Goal: Navigation & Orientation: Understand site structure

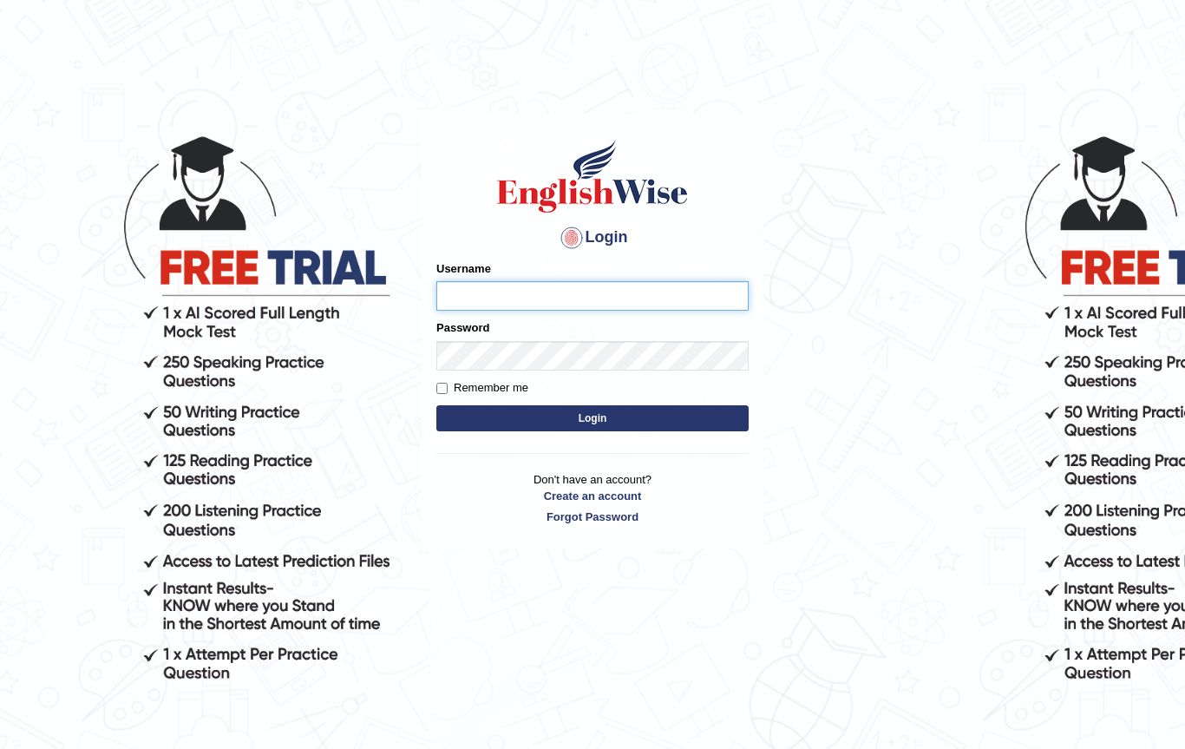
click at [540, 293] on input "Username" at bounding box center [592, 295] width 312 height 29
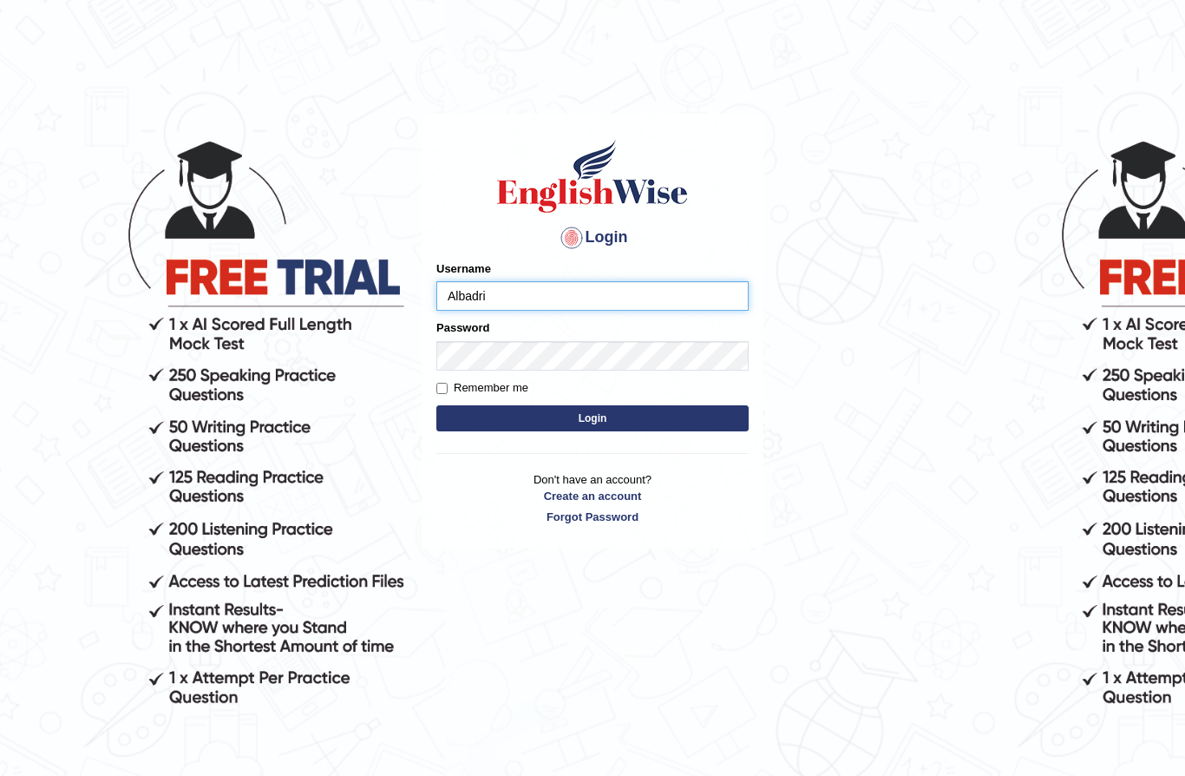
type input "Albadri"
click at [533, 335] on div "Password" at bounding box center [592, 344] width 312 height 50
click at [437, 405] on button "Login" at bounding box center [592, 418] width 312 height 26
click at [442, 388] on input "Remember me" at bounding box center [441, 388] width 11 height 11
click at [437, 383] on input "Remember me" at bounding box center [441, 388] width 11 height 11
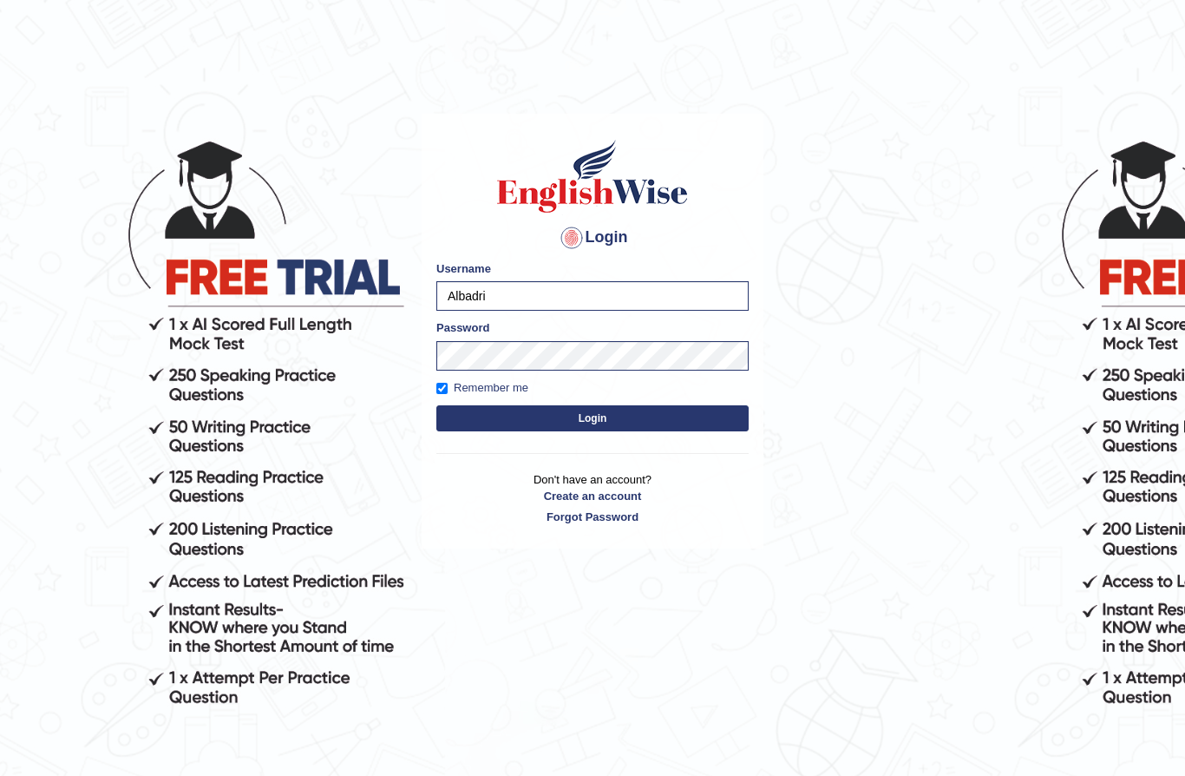
checkbox input "false"
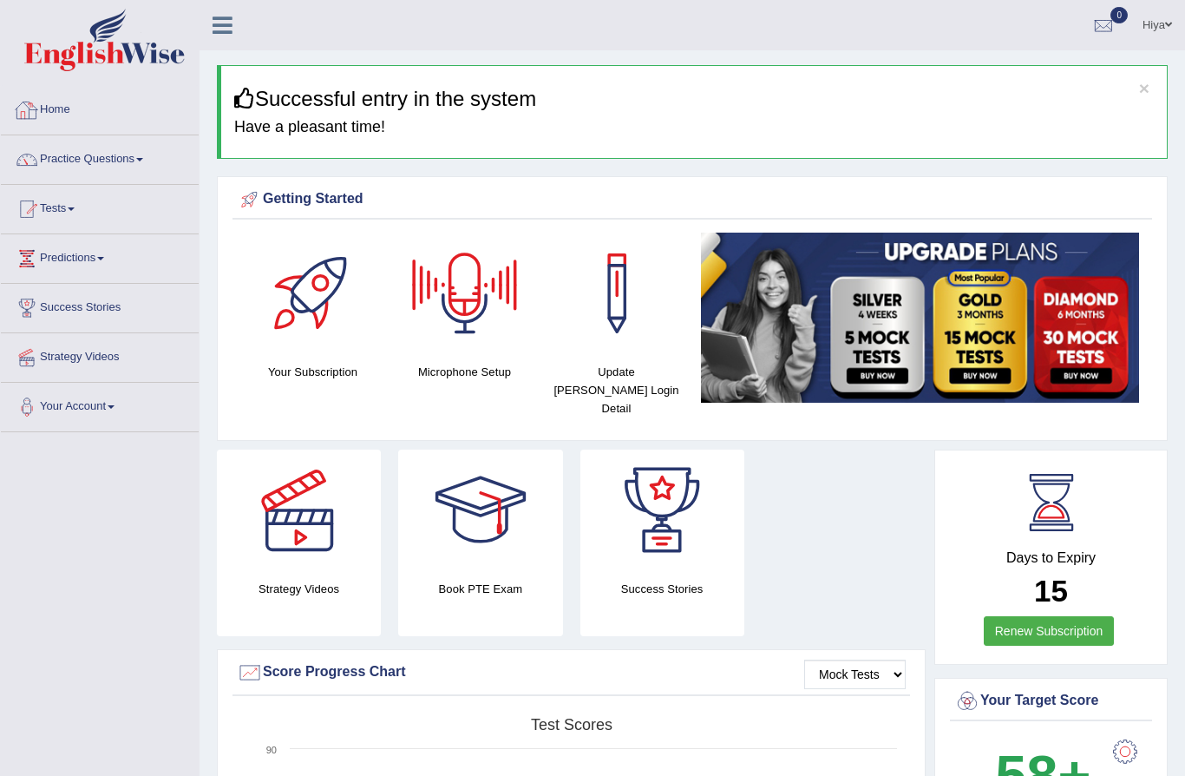
click at [100, 119] on link "Home" at bounding box center [100, 107] width 198 height 43
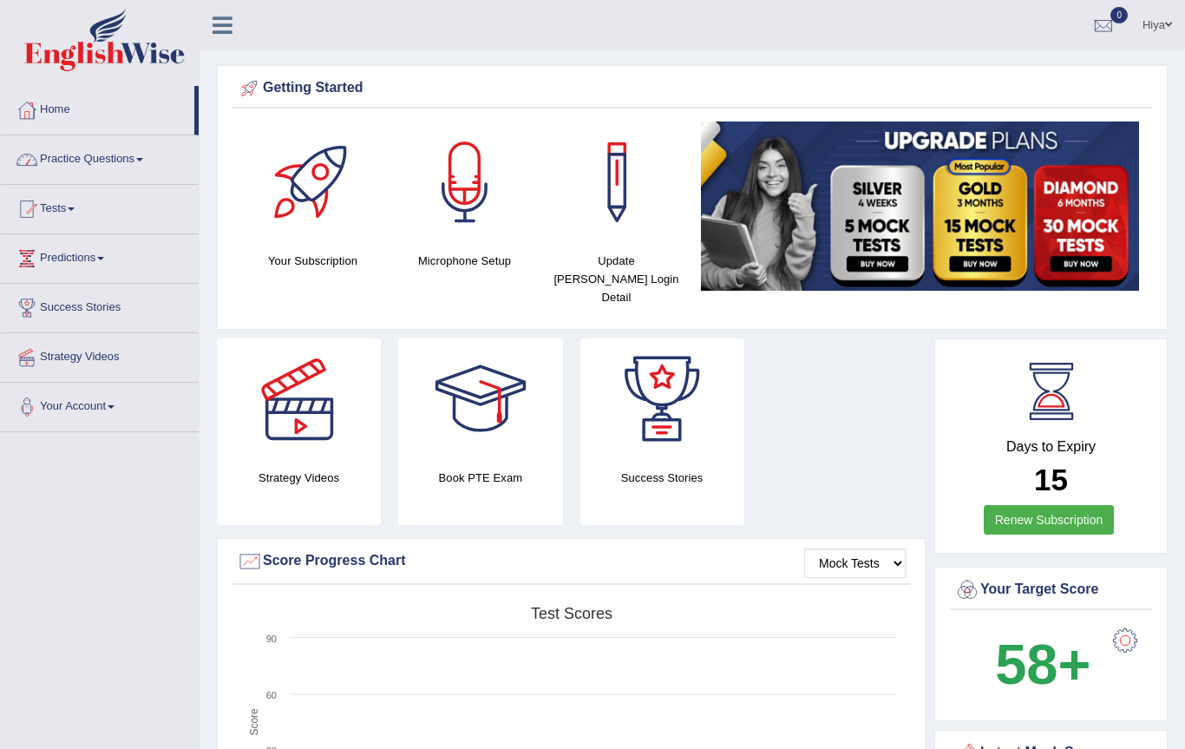
click at [95, 158] on link "Practice Questions" at bounding box center [100, 156] width 198 height 43
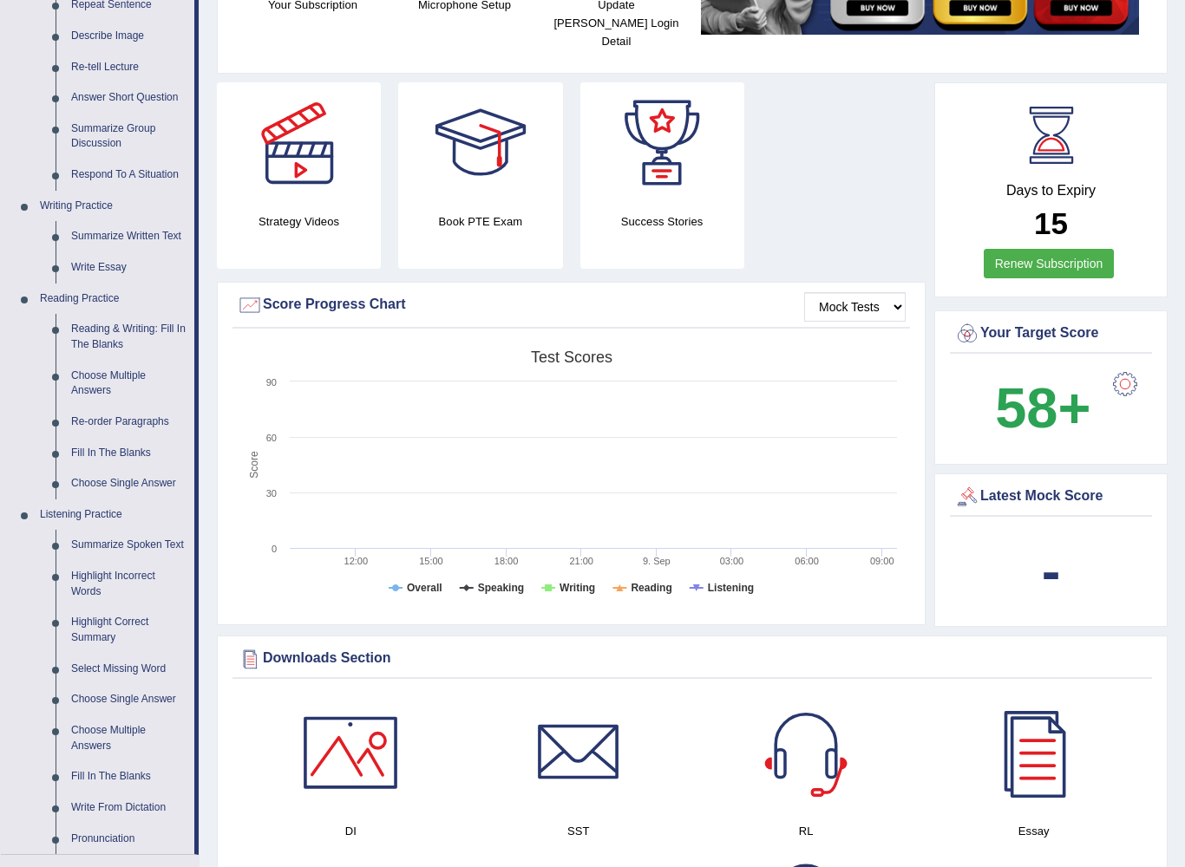
scroll to position [256, 0]
click at [76, 416] on div at bounding box center [592, 433] width 1185 height 867
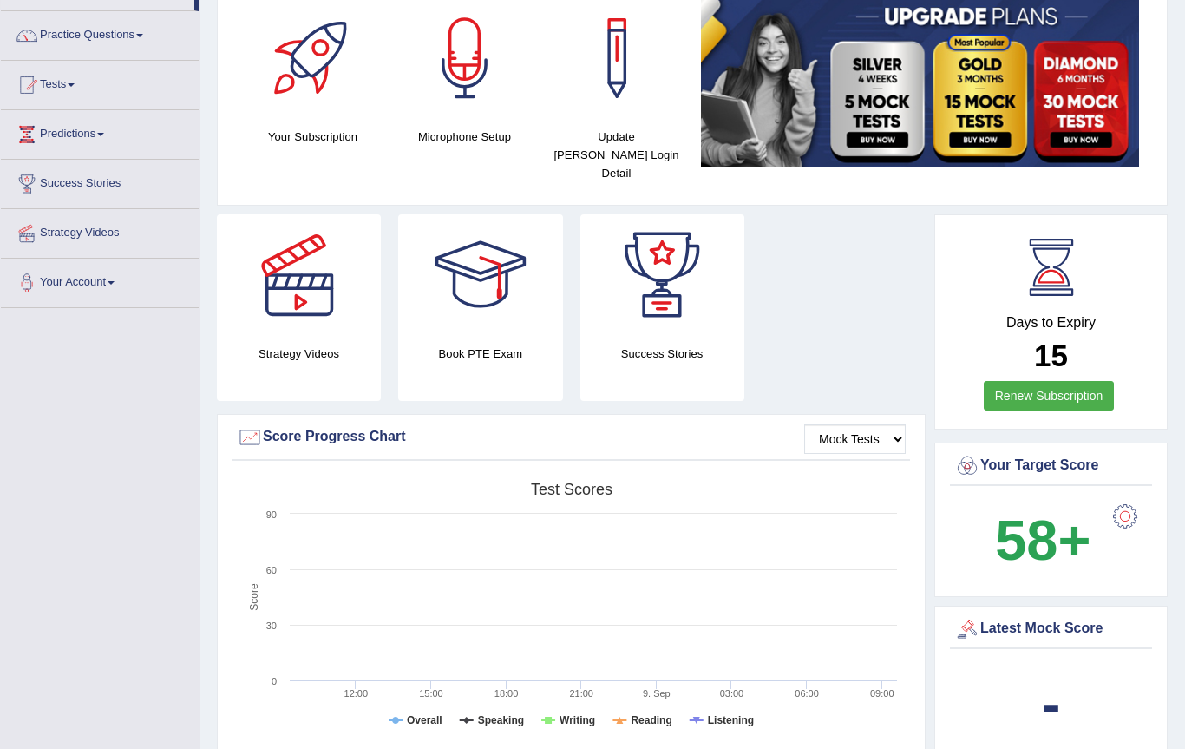
scroll to position [0, 0]
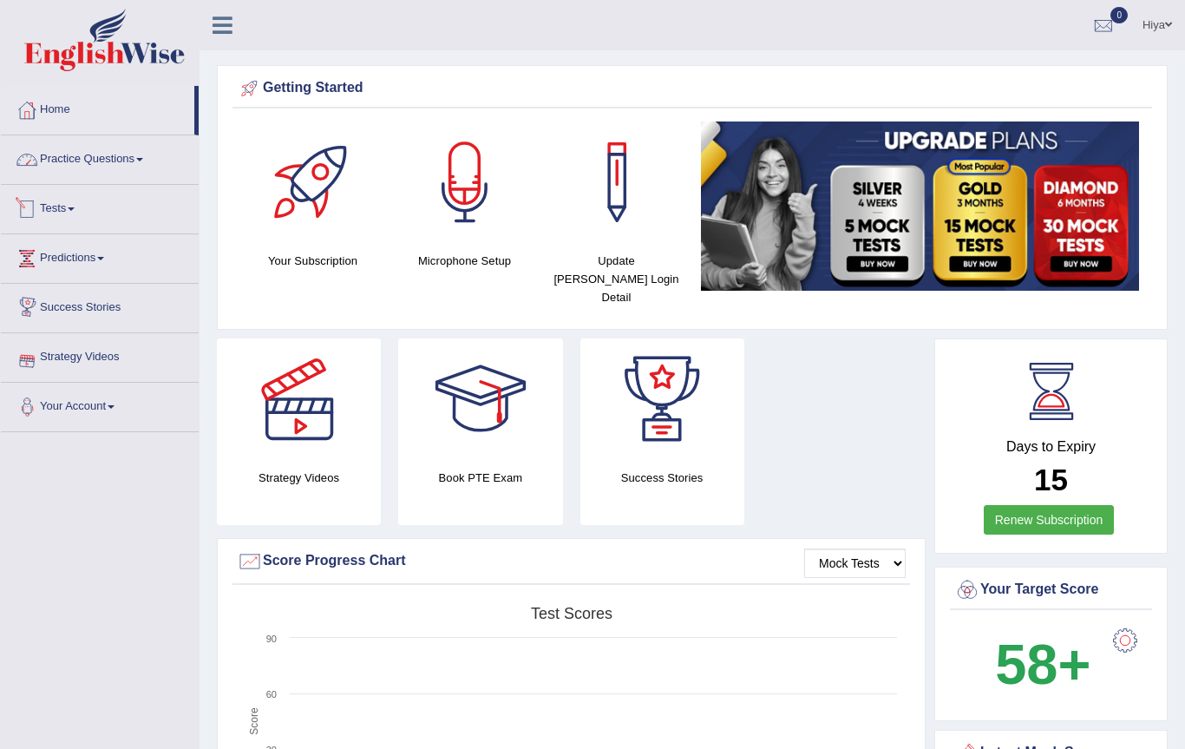
click at [65, 161] on link "Practice Questions" at bounding box center [100, 156] width 198 height 43
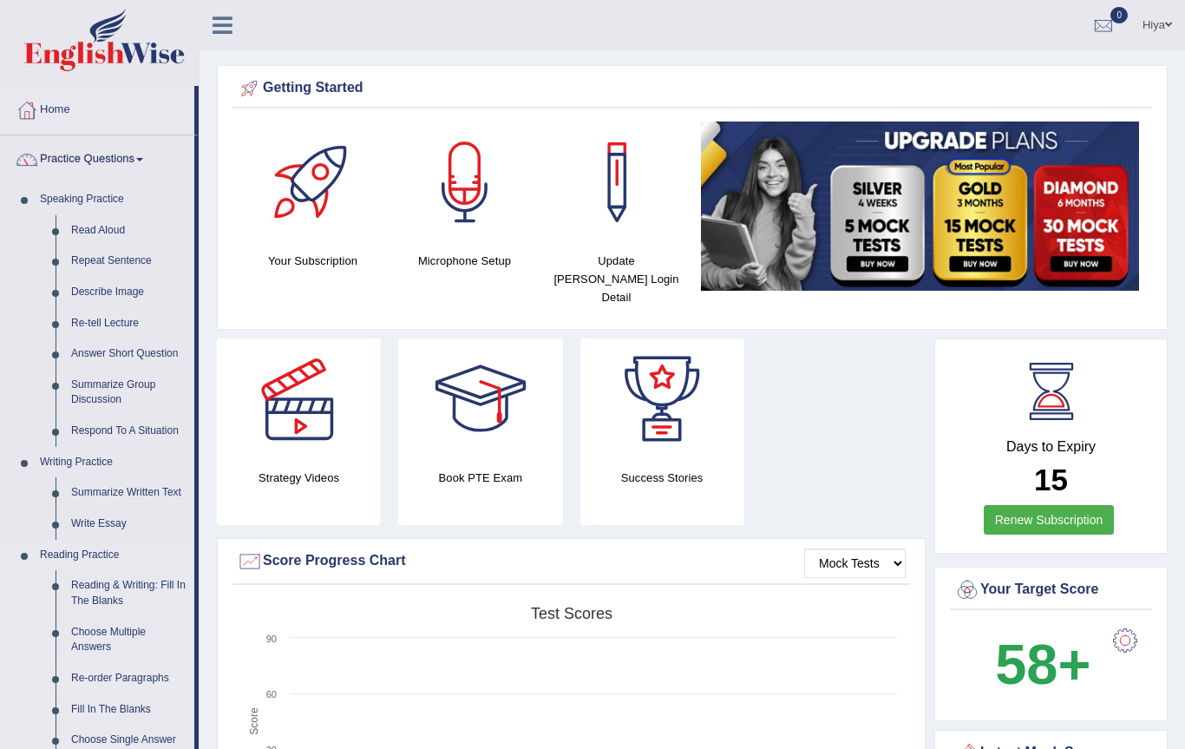
click at [101, 675] on div at bounding box center [592, 374] width 1185 height 749
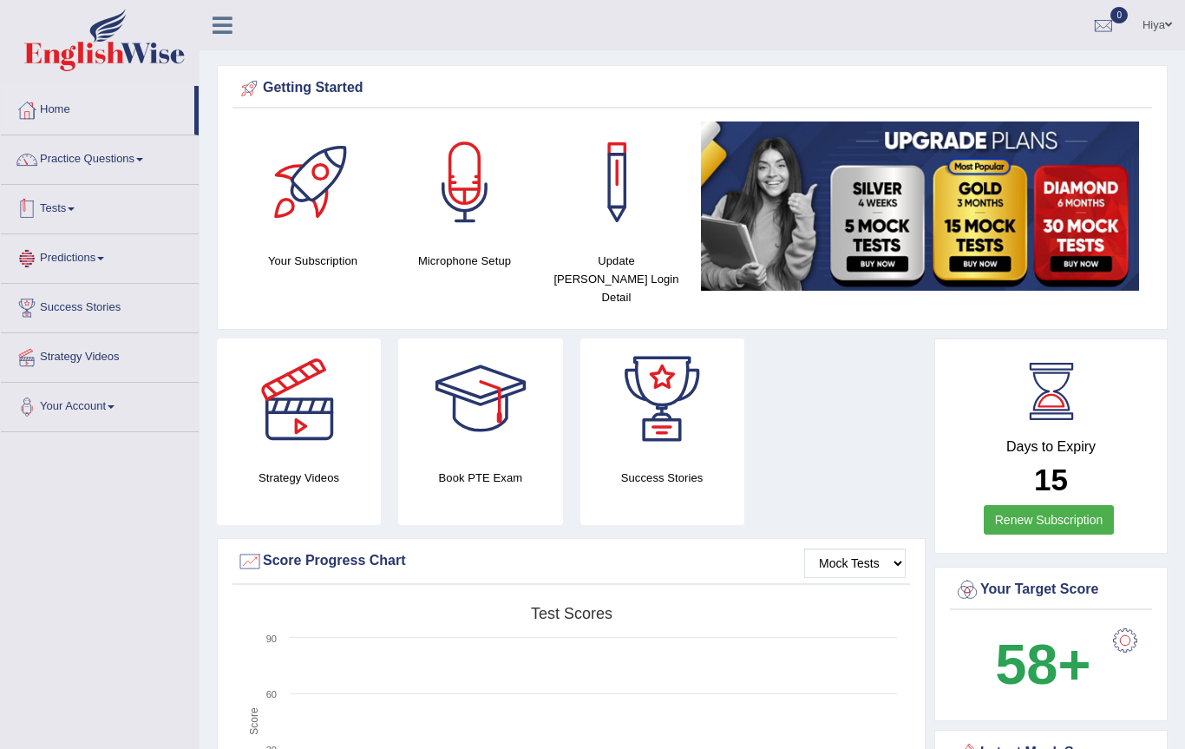
click at [133, 216] on link "Tests" at bounding box center [100, 206] width 198 height 43
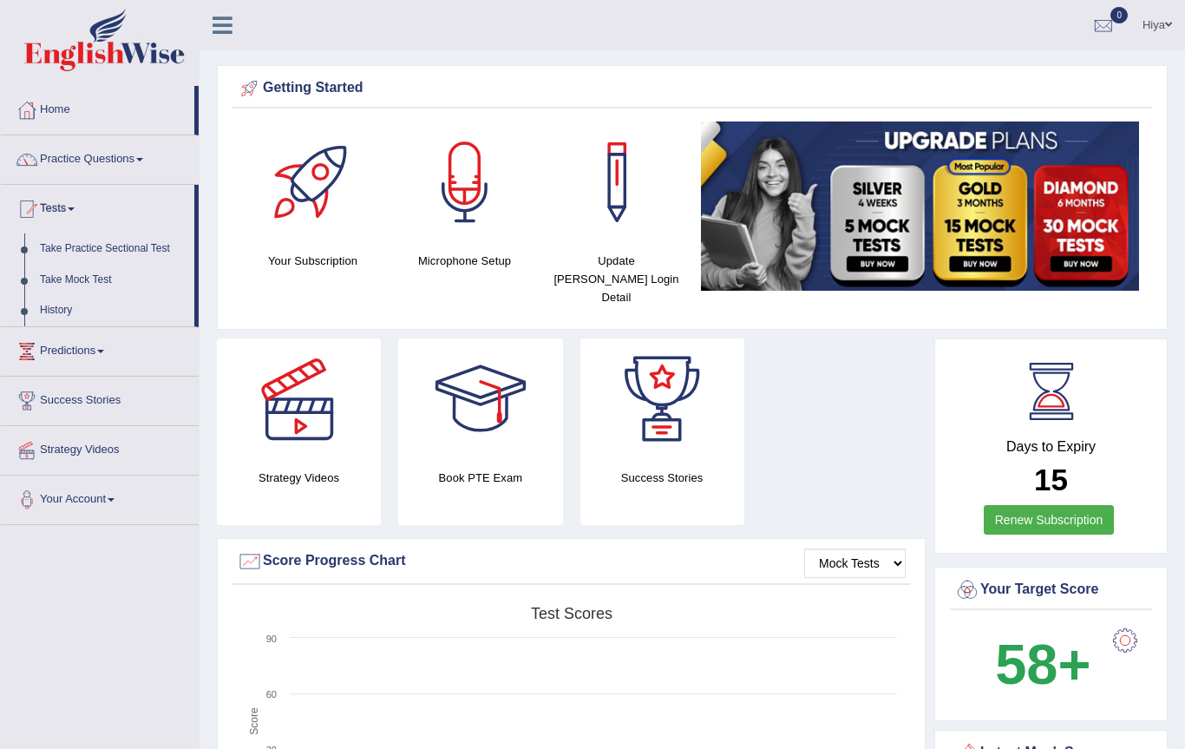
click at [108, 159] on div at bounding box center [592, 374] width 1185 height 749
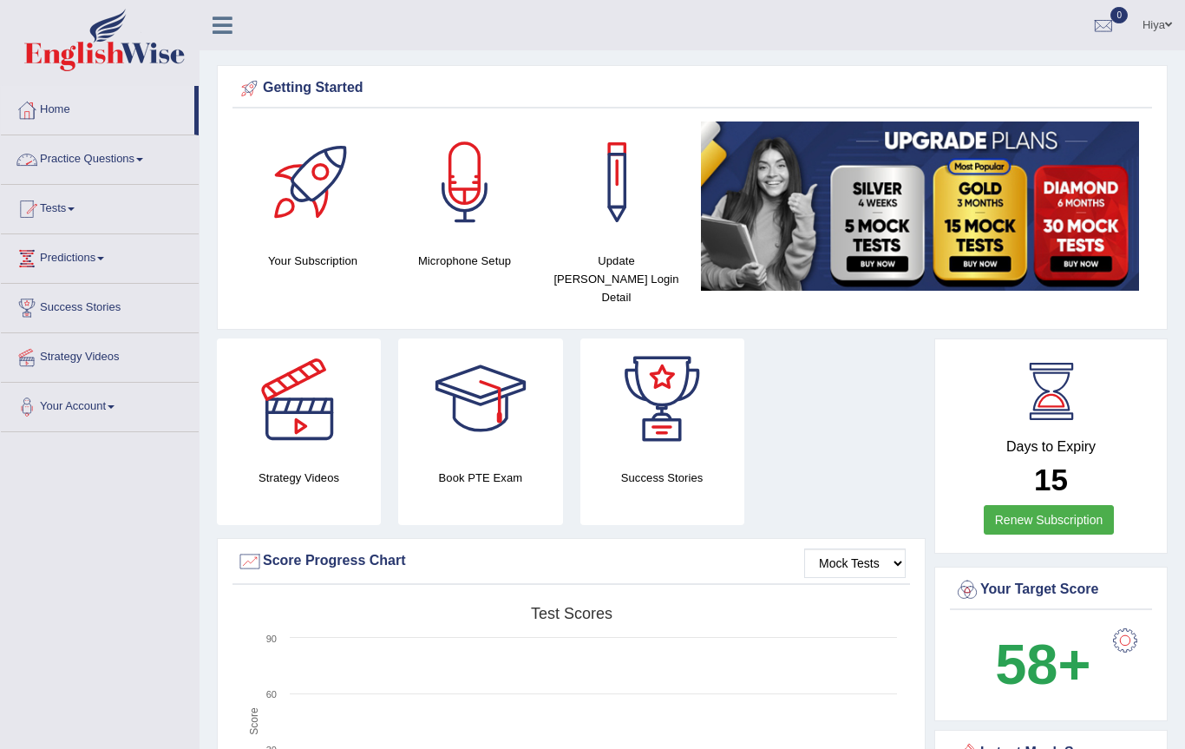
click at [108, 159] on link "Practice Questions" at bounding box center [100, 156] width 198 height 43
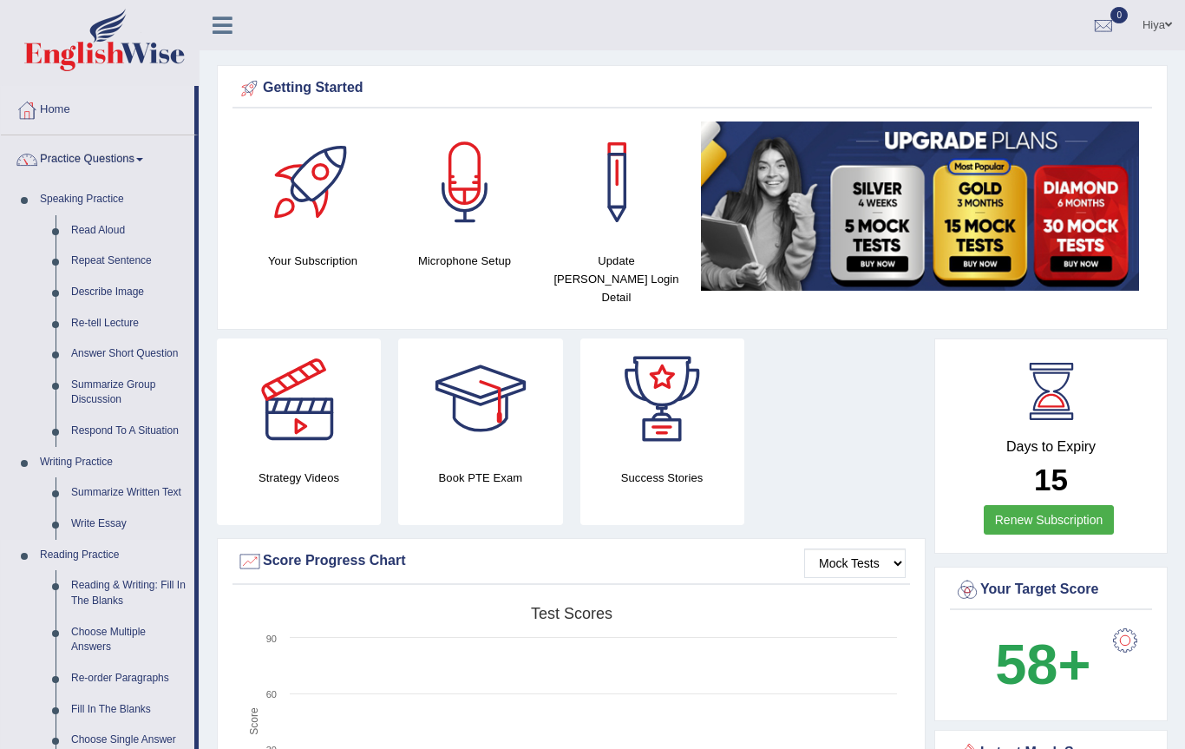
click at [57, 549] on div at bounding box center [592, 374] width 1185 height 749
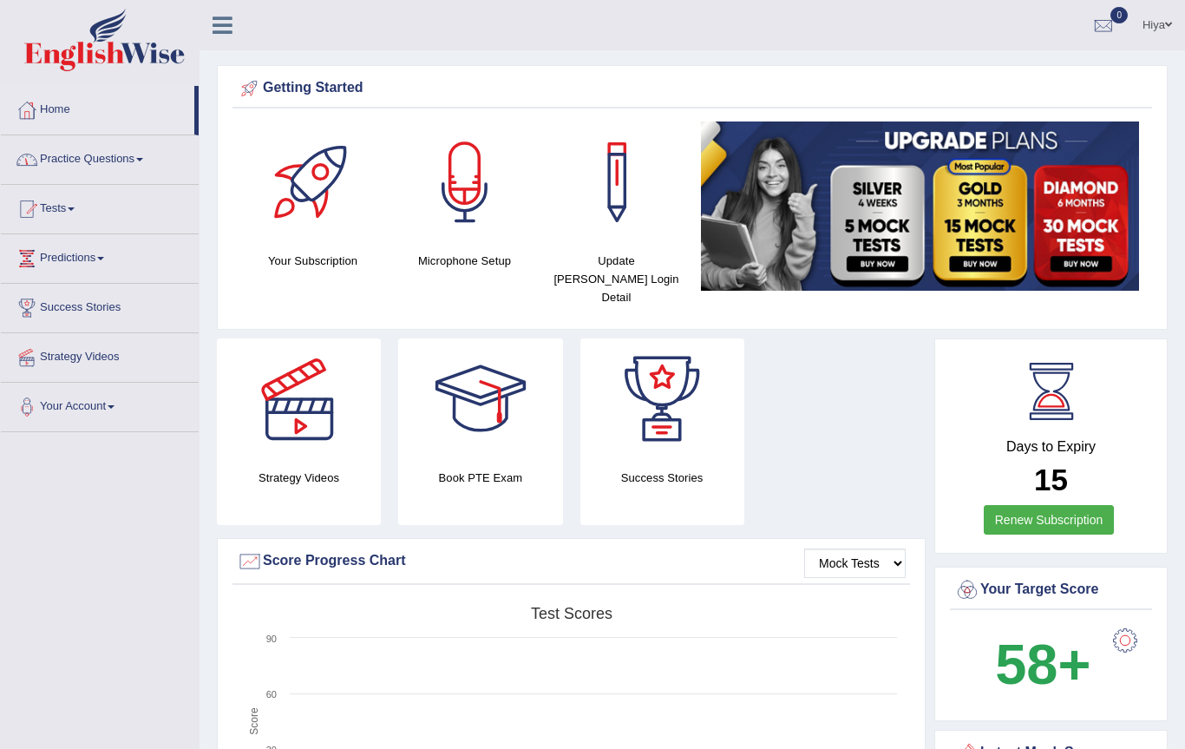
click at [105, 161] on link "Practice Questions" at bounding box center [100, 156] width 198 height 43
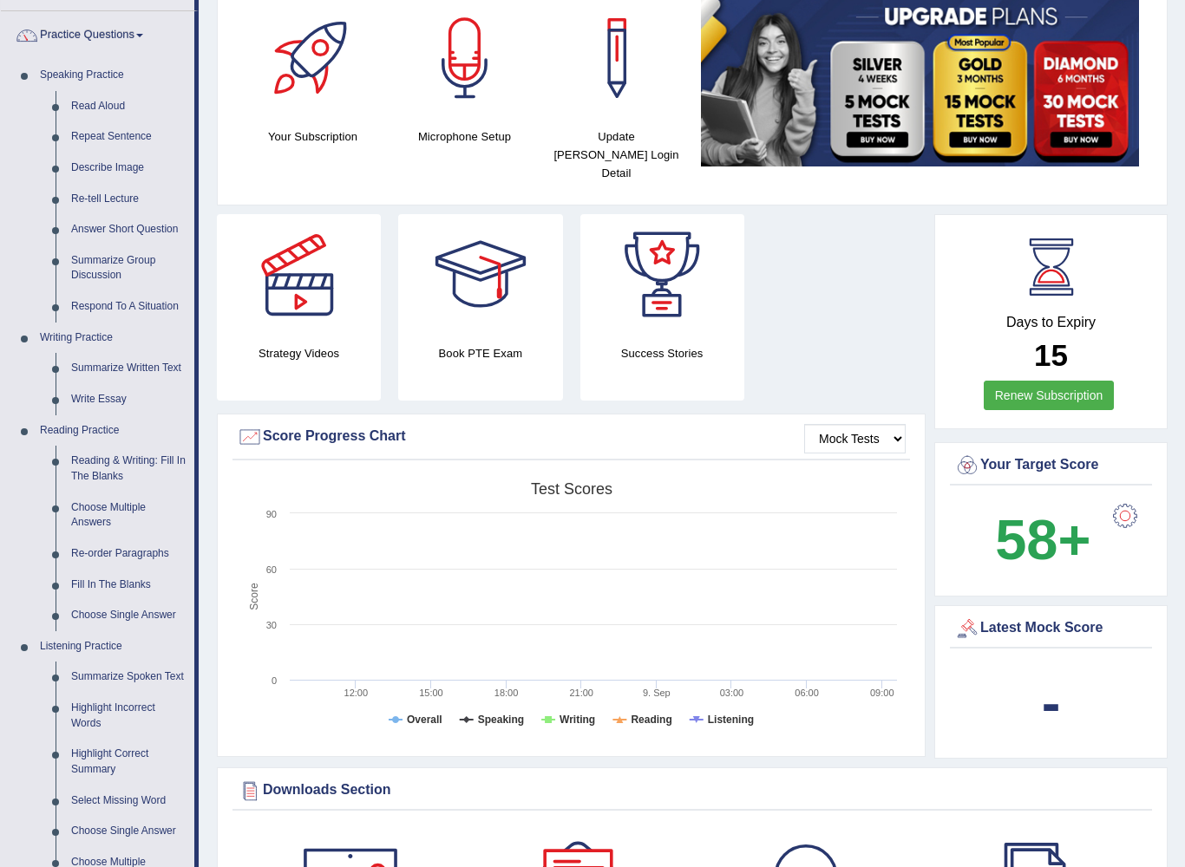
scroll to position [123, 0]
click at [88, 545] on div at bounding box center [592, 433] width 1185 height 867
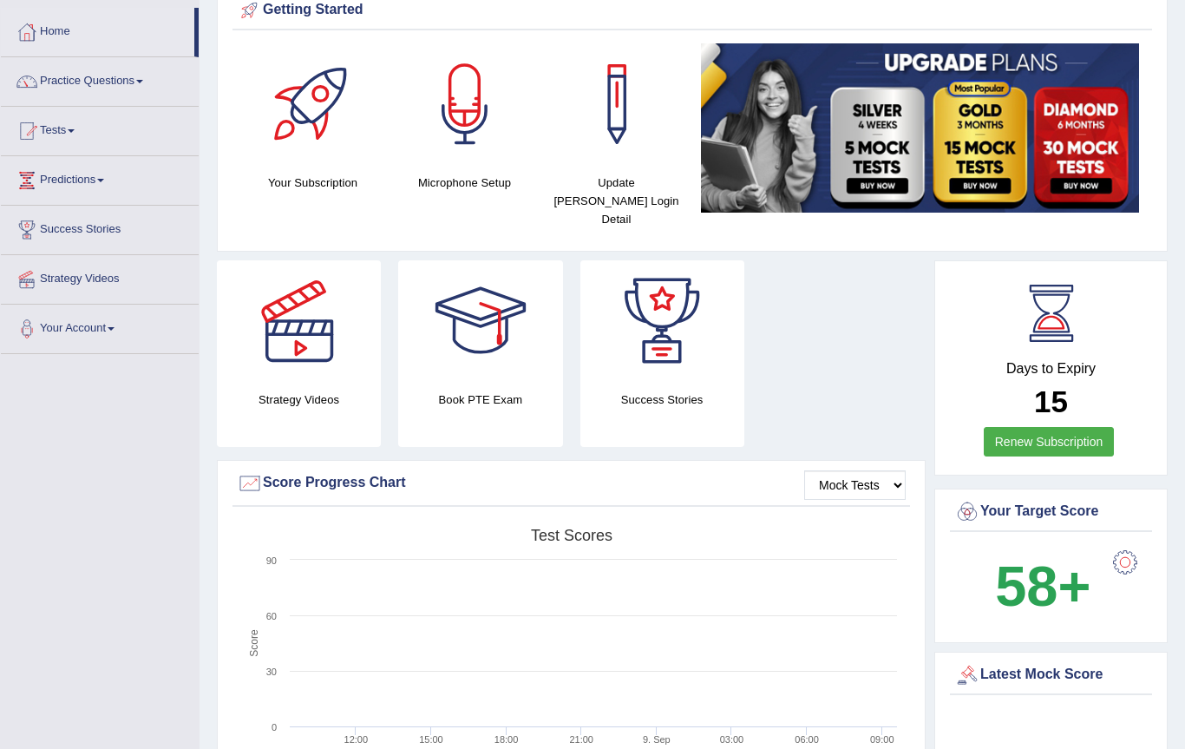
scroll to position [0, 0]
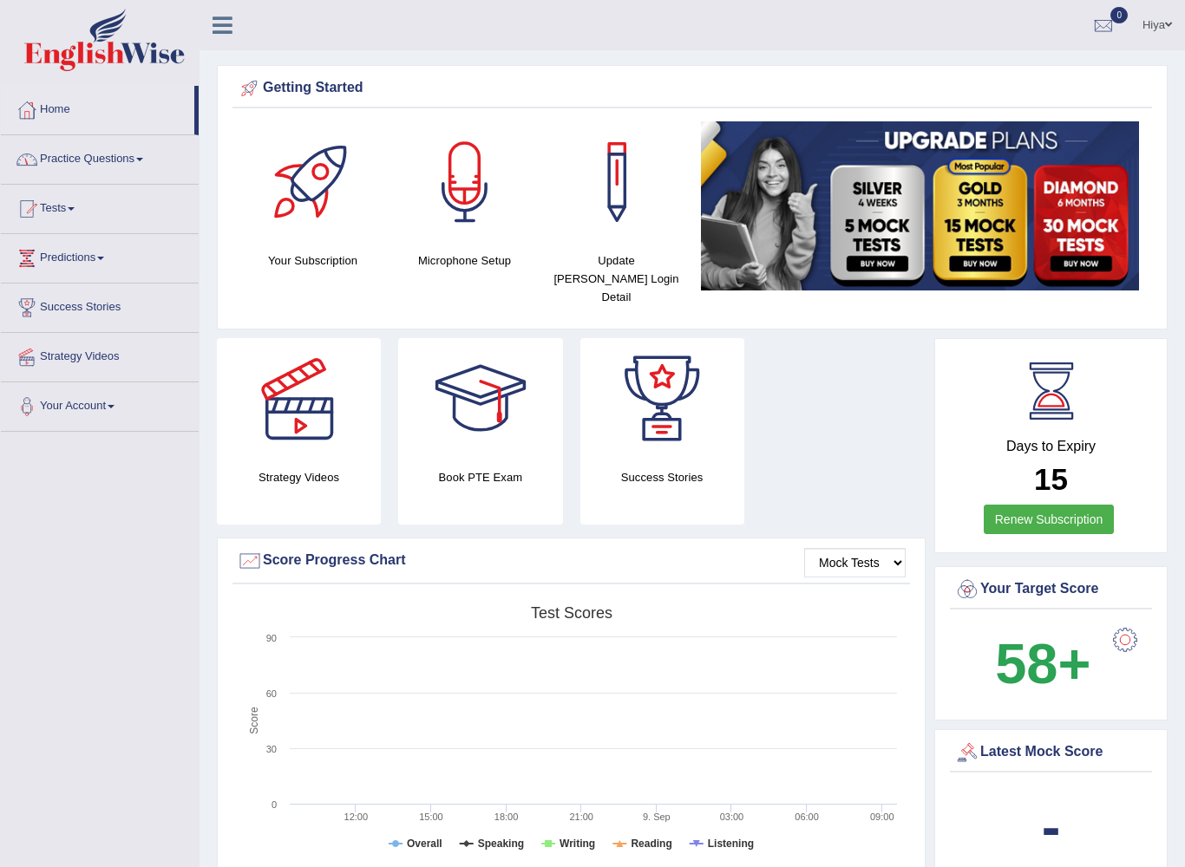
click at [130, 154] on link "Practice Questions" at bounding box center [100, 156] width 198 height 43
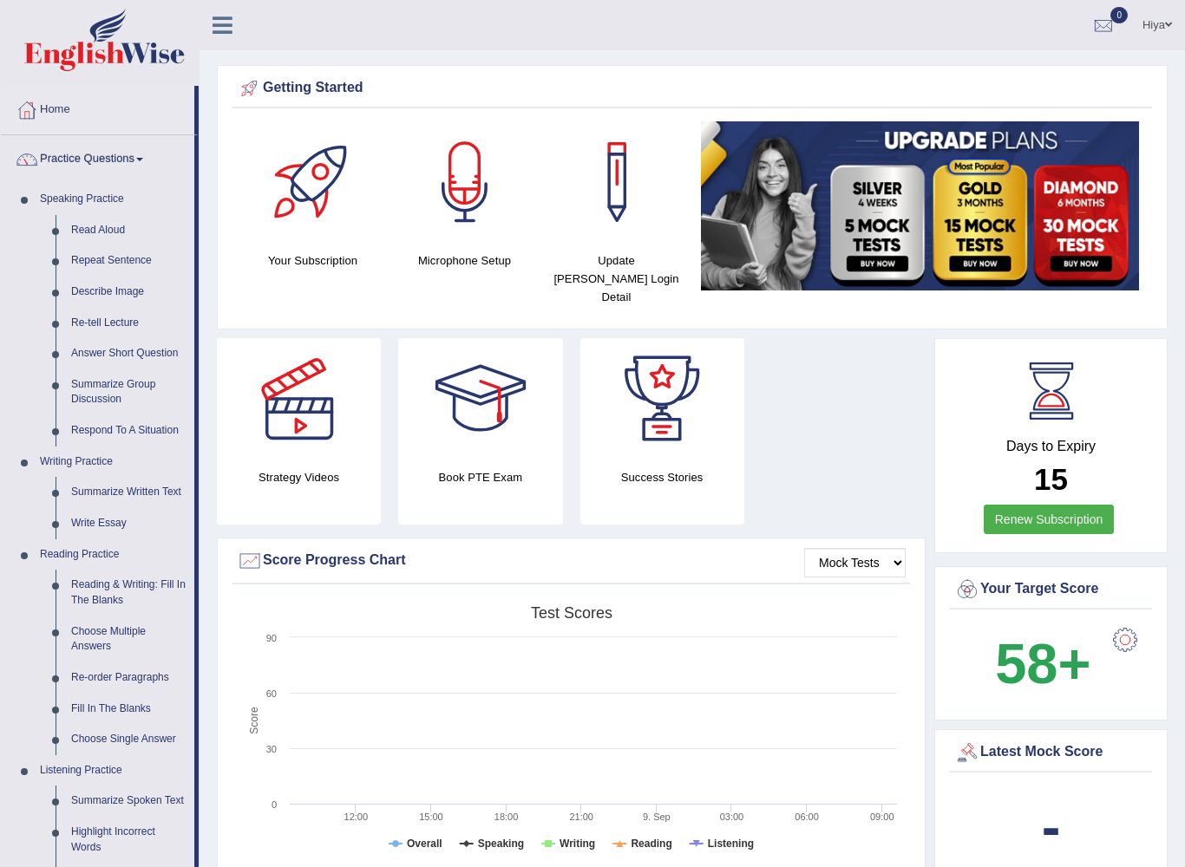
click at [84, 664] on div at bounding box center [592, 433] width 1185 height 867
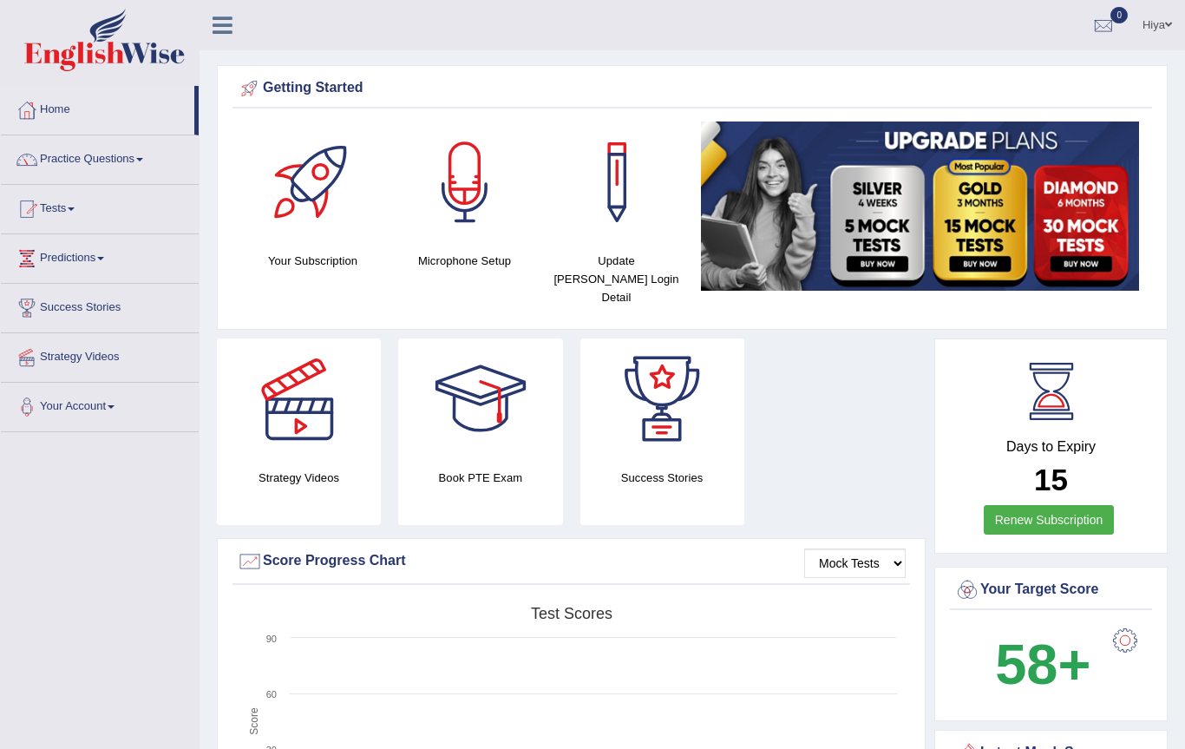
click at [50, 144] on link "Practice Questions" at bounding box center [100, 156] width 198 height 43
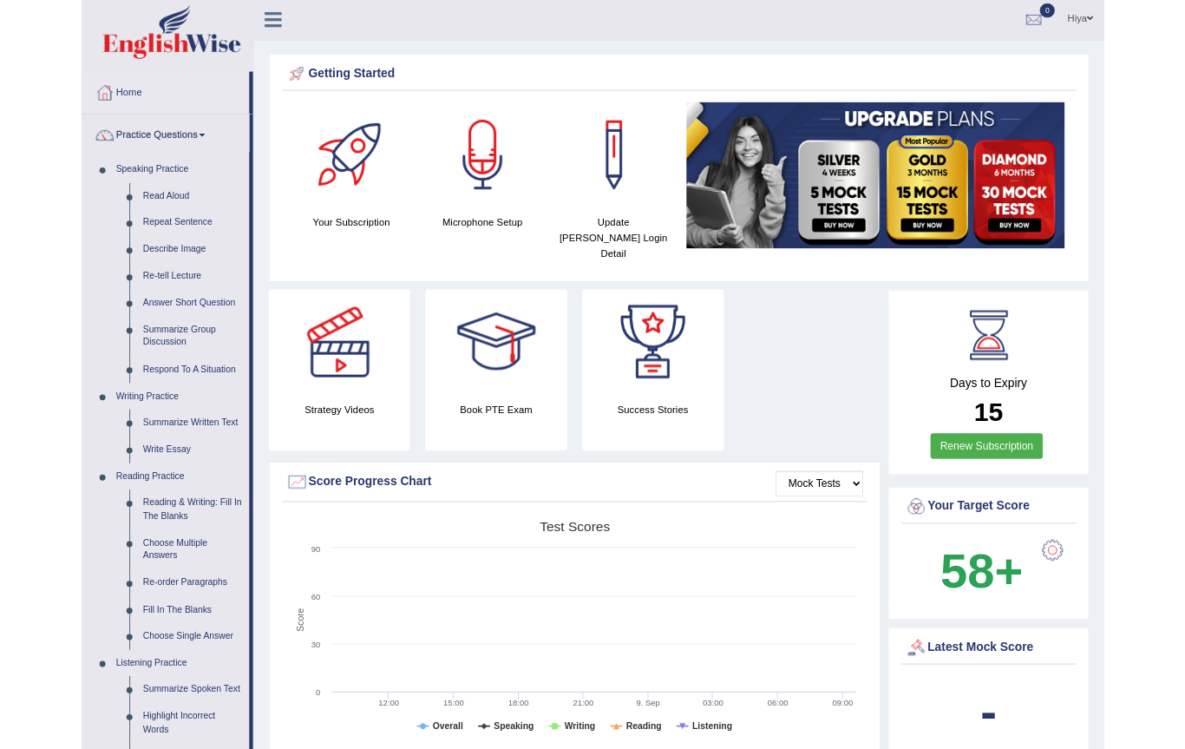
scroll to position [52, 0]
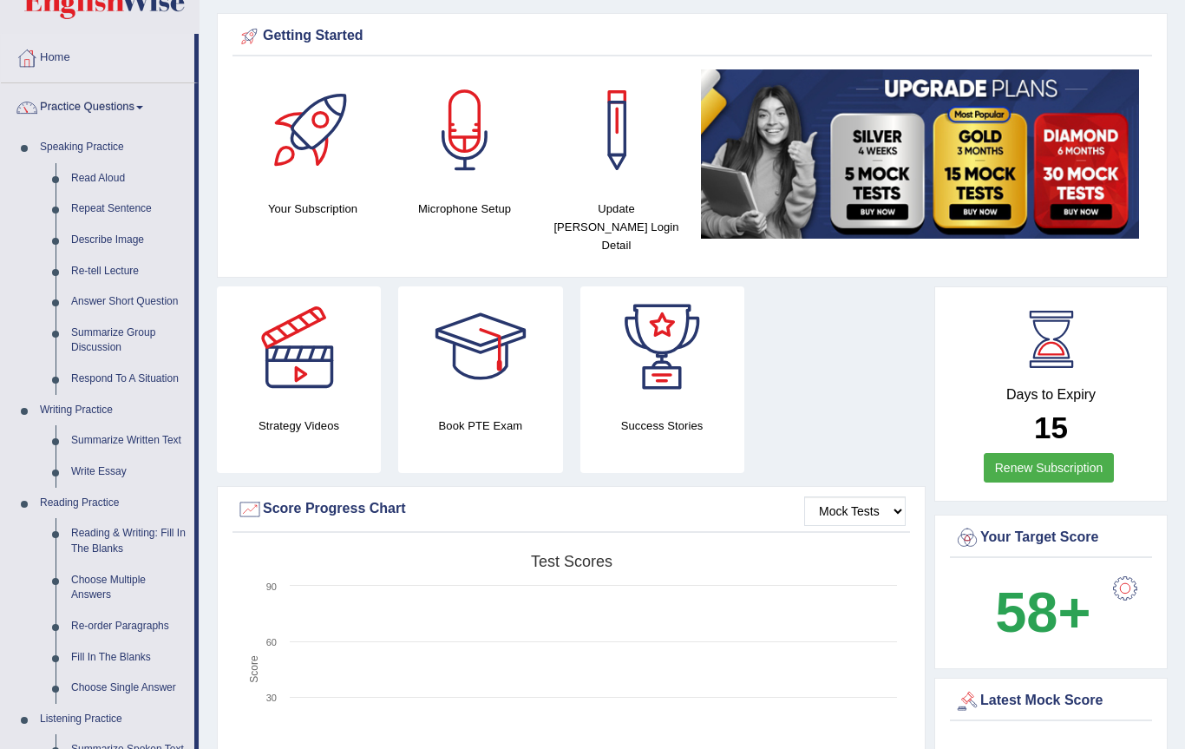
click at [108, 625] on div at bounding box center [592, 374] width 1185 height 749
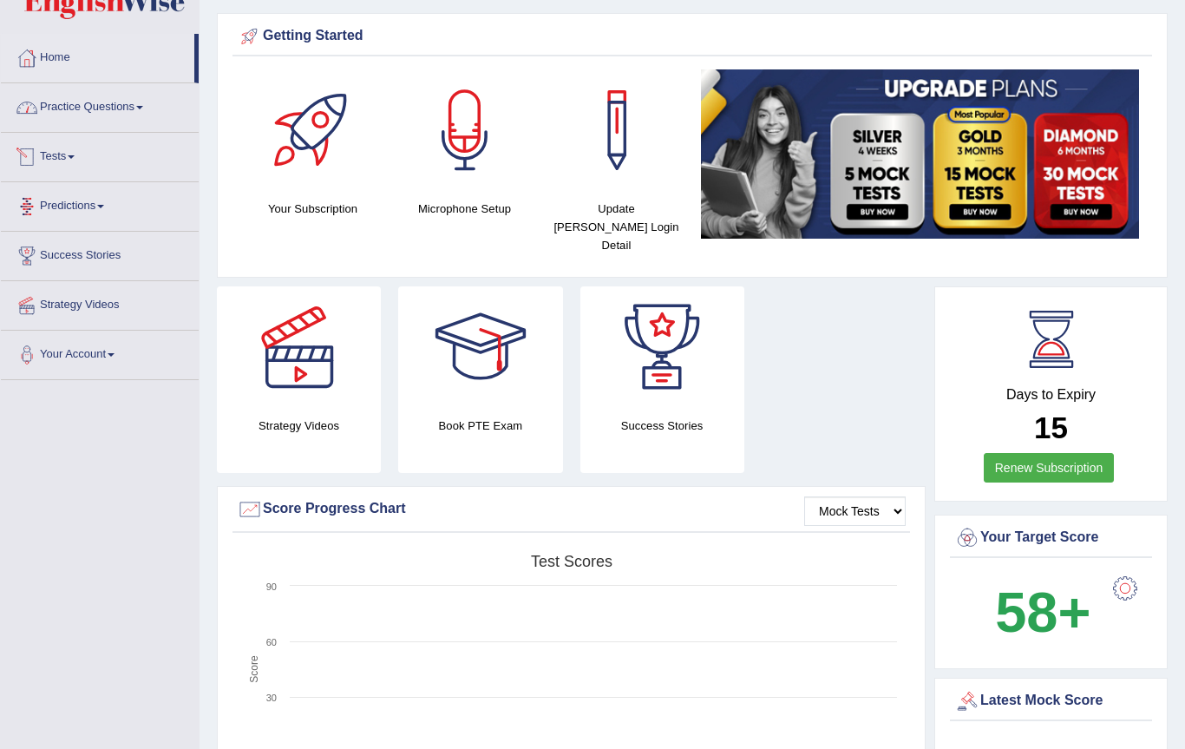
click at [123, 111] on link "Practice Questions" at bounding box center [100, 104] width 198 height 43
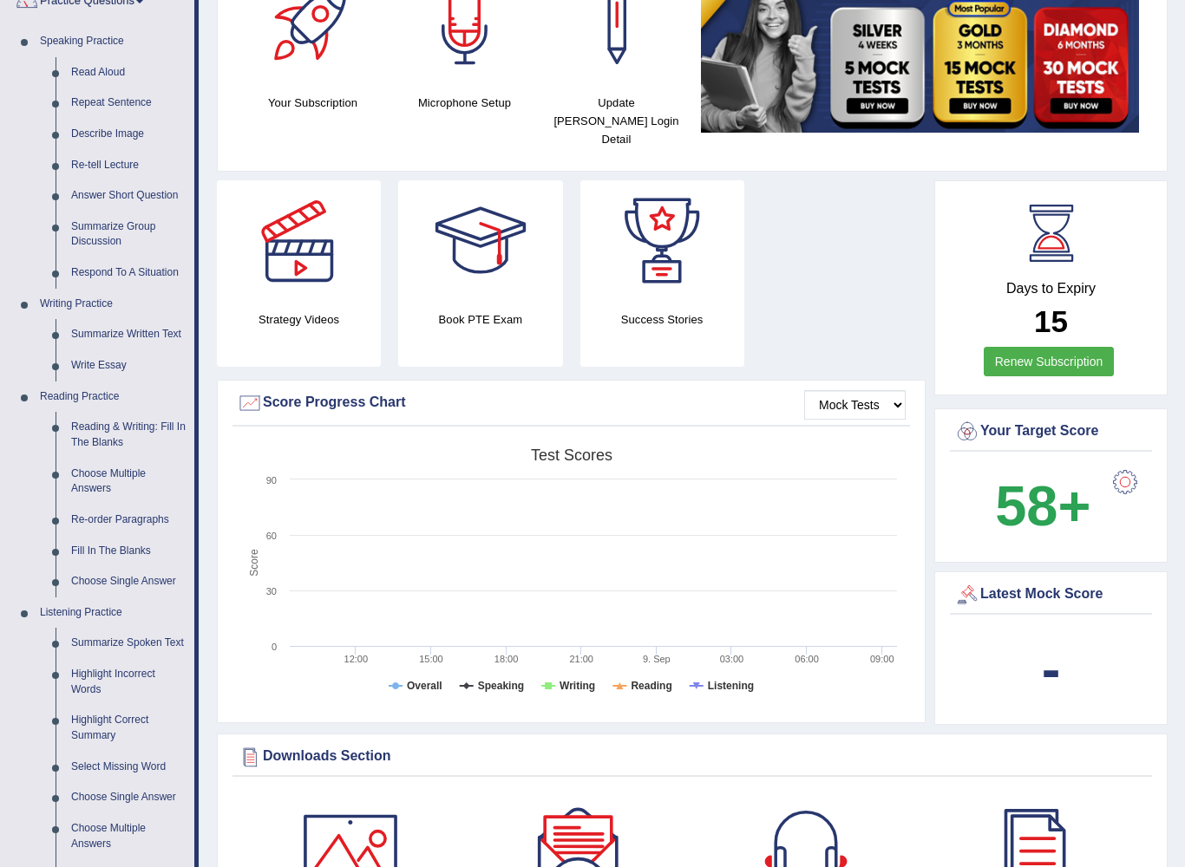
scroll to position [158, 0]
click at [88, 515] on div at bounding box center [592, 433] width 1185 height 867
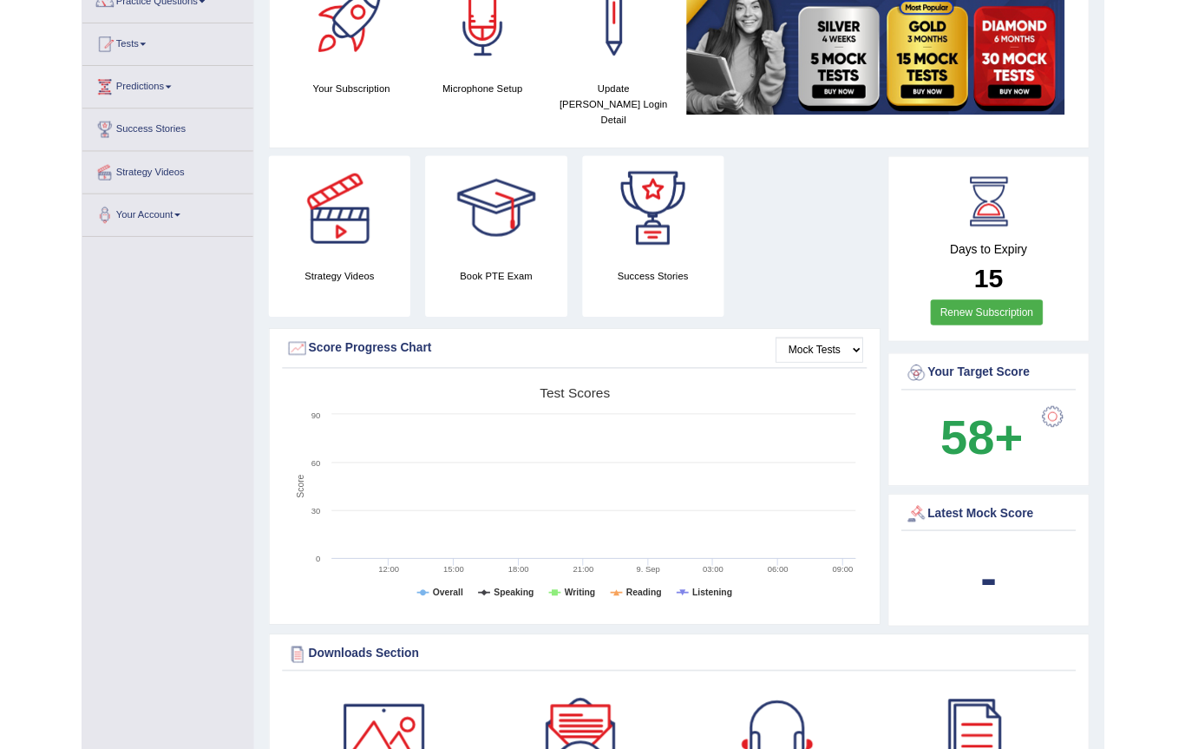
scroll to position [0, 0]
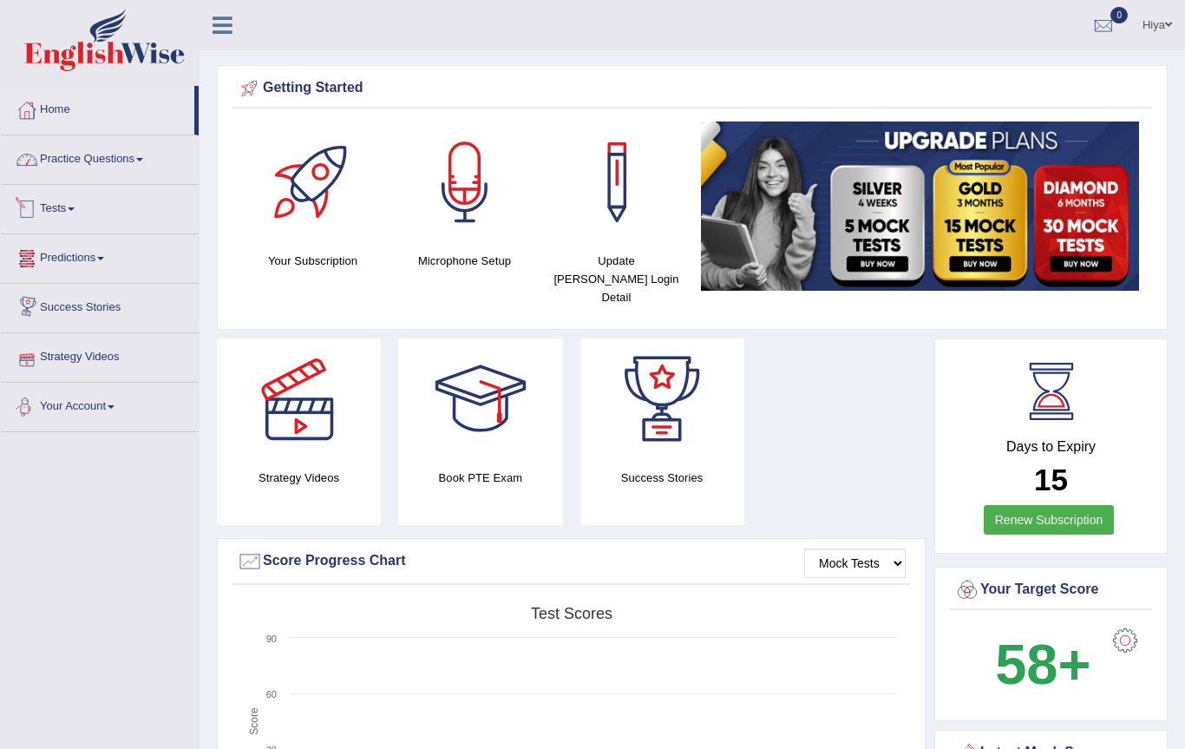
click at [64, 154] on link "Practice Questions" at bounding box center [100, 156] width 198 height 43
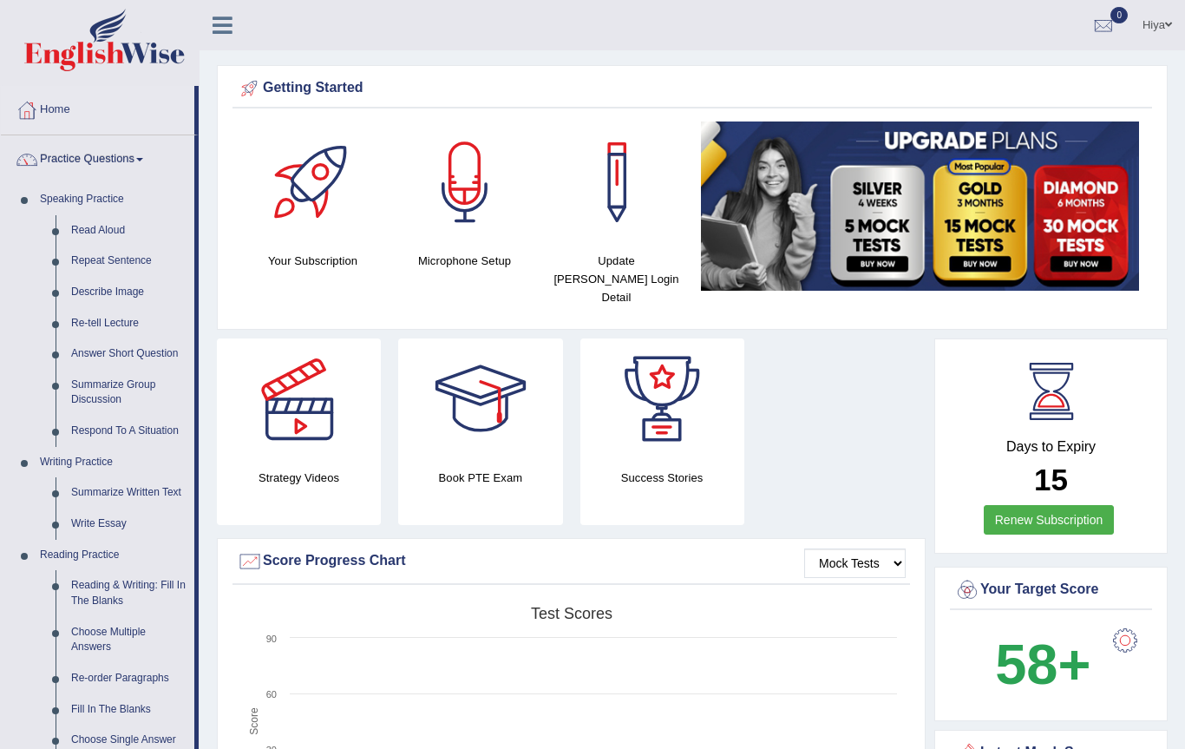
click at [158, 658] on div at bounding box center [592, 374] width 1185 height 749
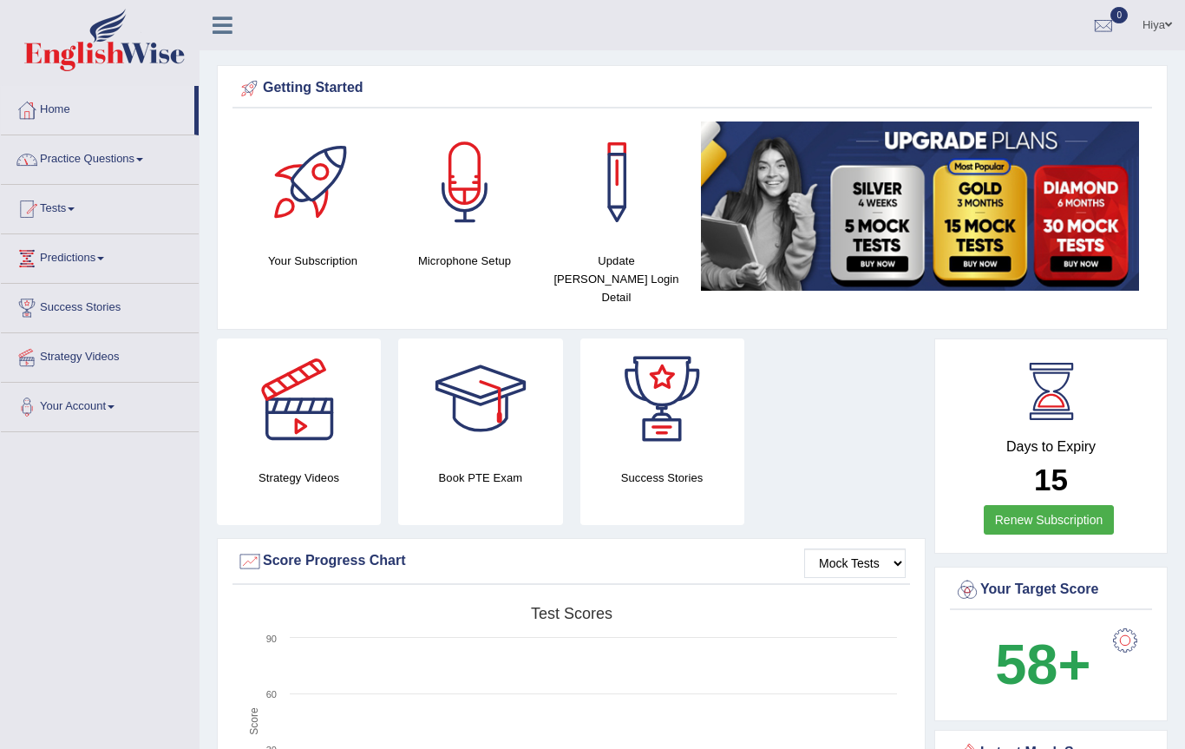
click at [128, 142] on link "Practice Questions" at bounding box center [100, 156] width 198 height 43
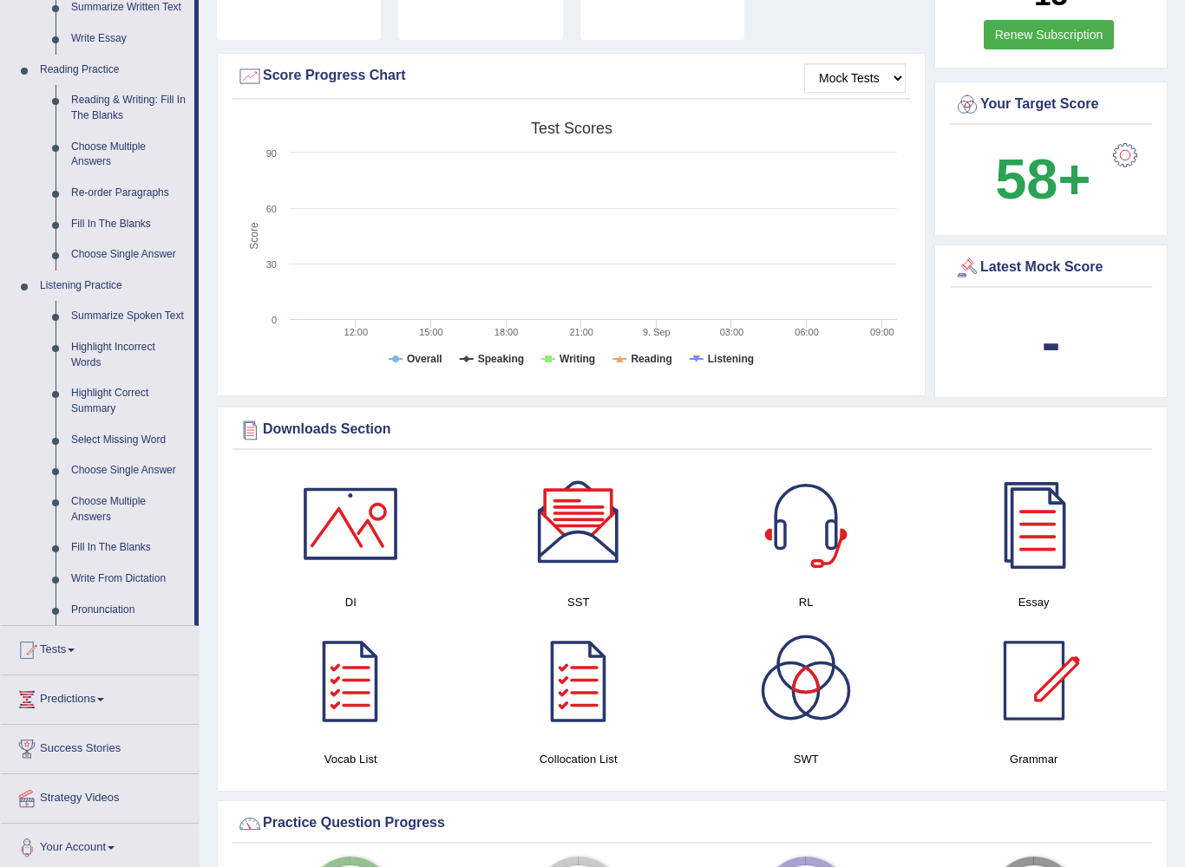
scroll to position [486, 0]
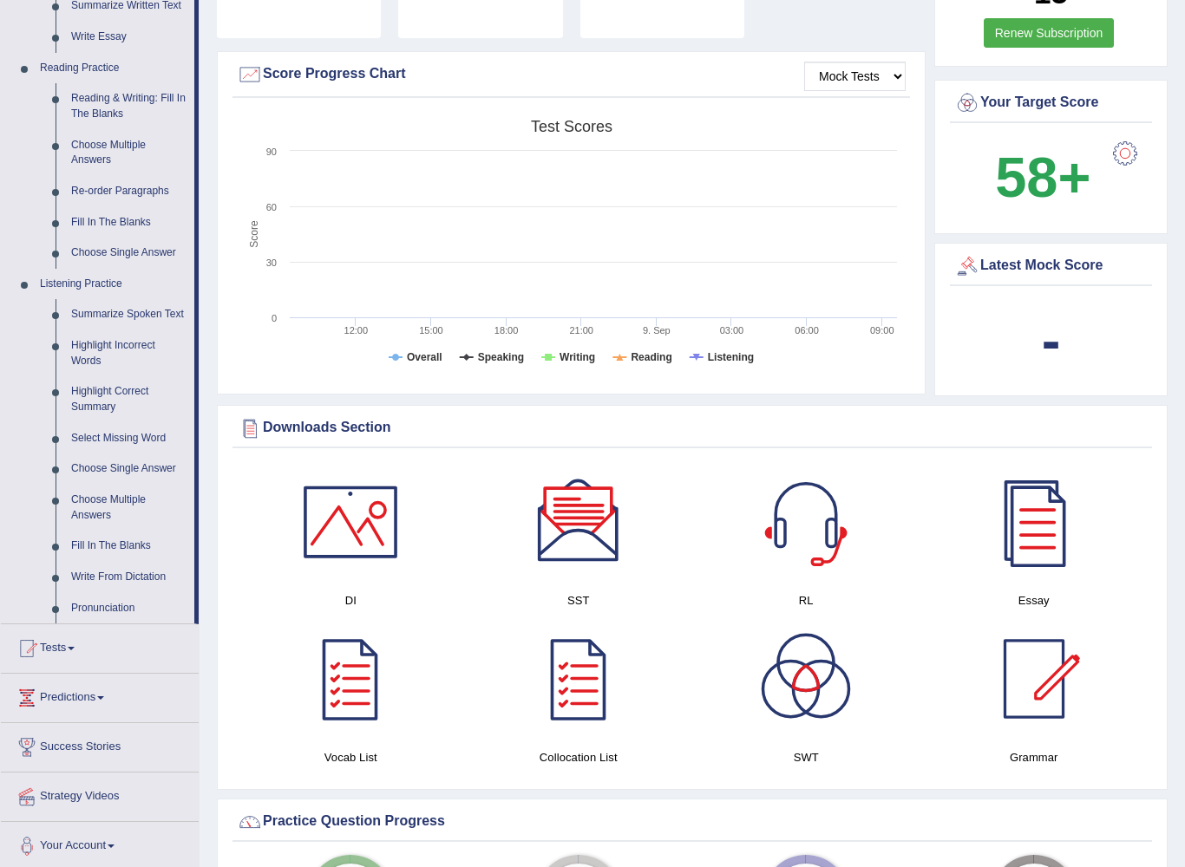
click at [151, 175] on div at bounding box center [592, 433] width 1185 height 867
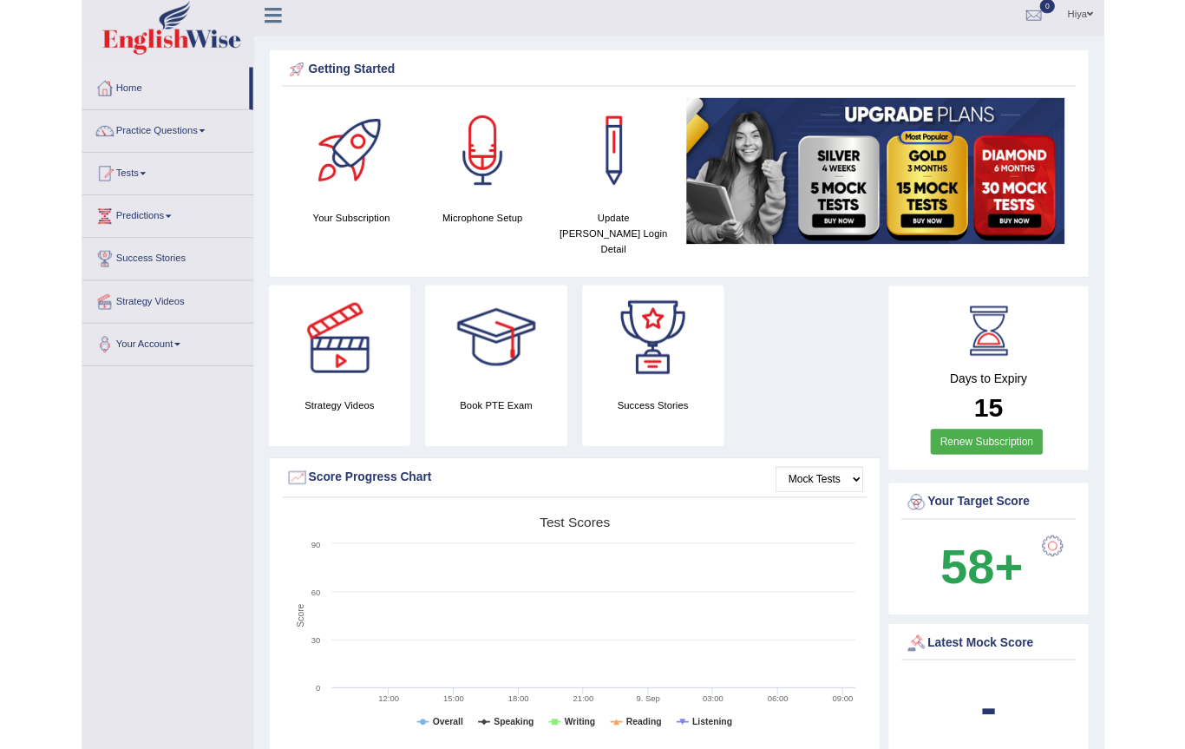
scroll to position [0, 0]
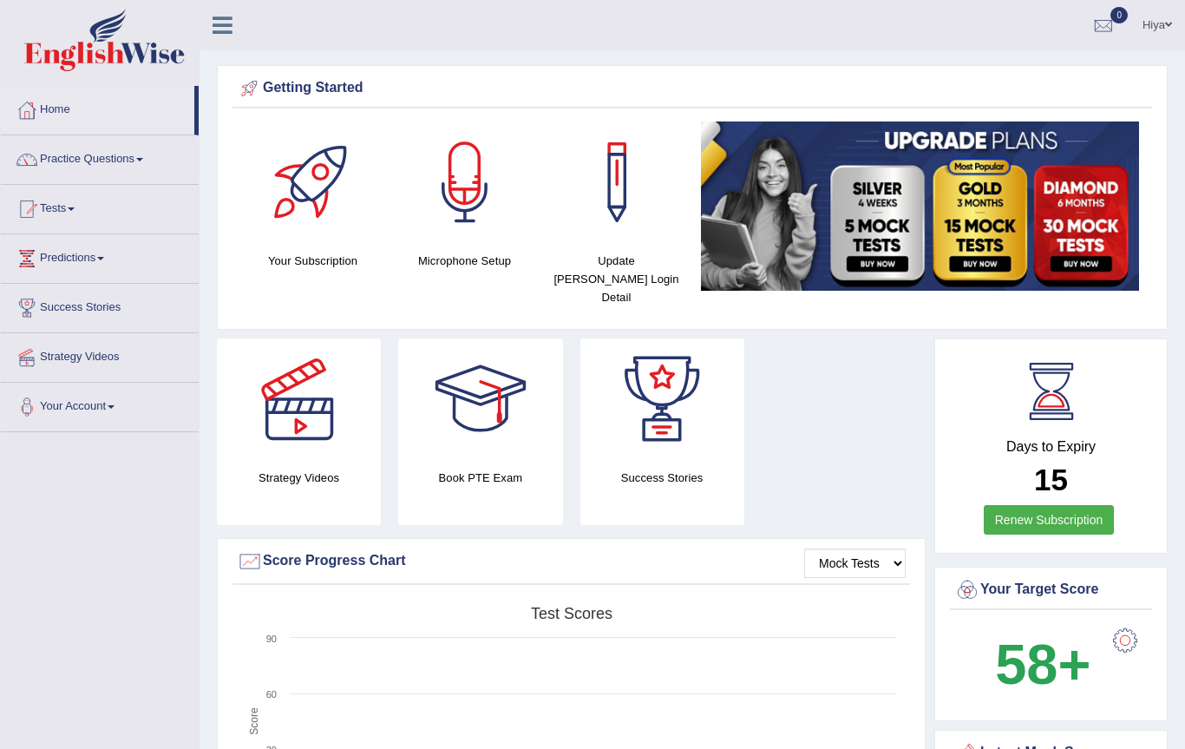
click at [95, 152] on link "Practice Questions" at bounding box center [100, 156] width 198 height 43
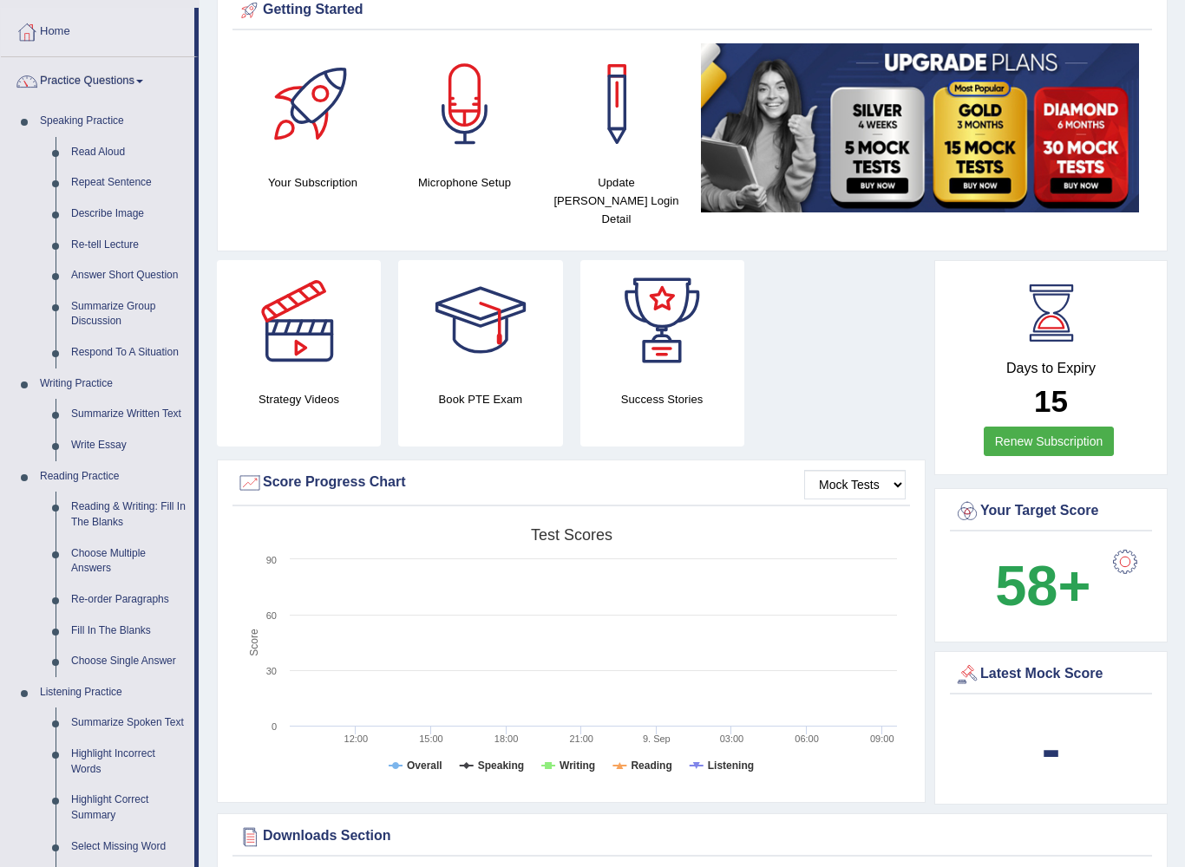
scroll to position [85, 0]
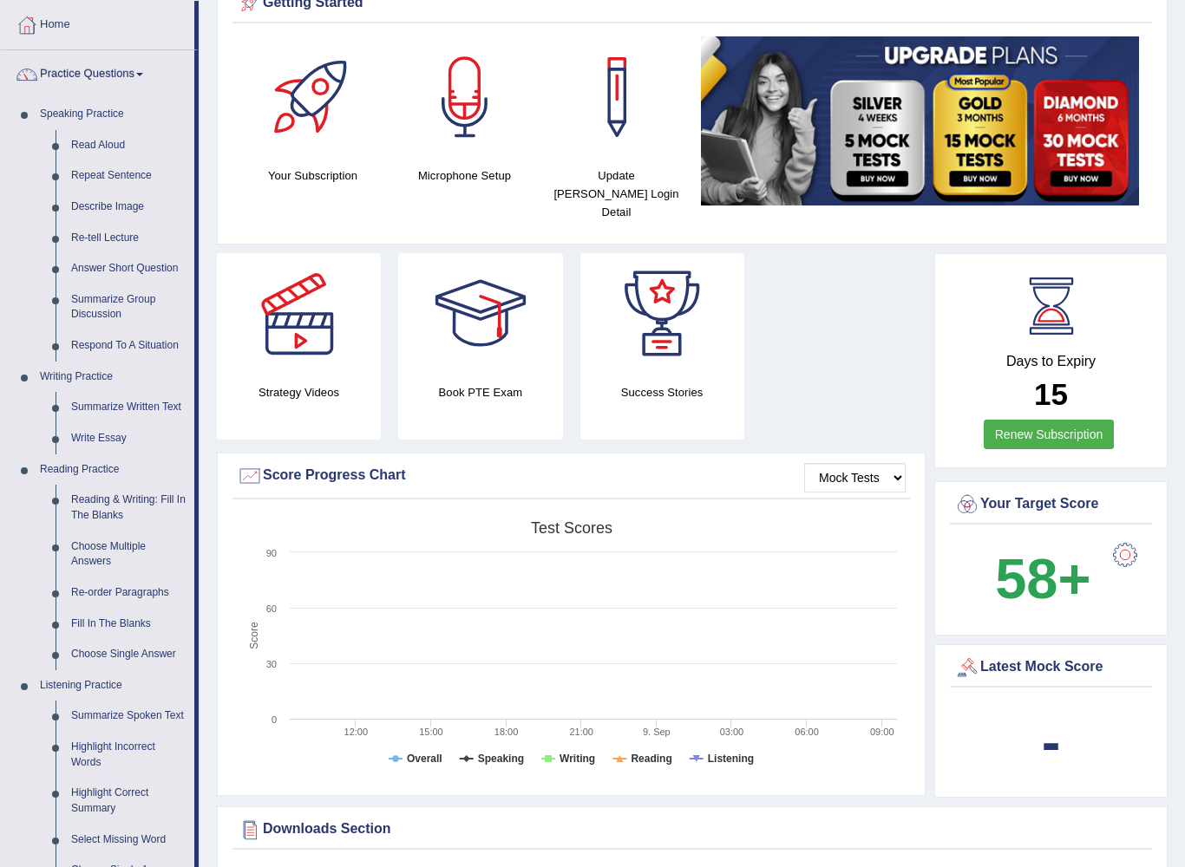
click at [136, 584] on div at bounding box center [592, 433] width 1185 height 867
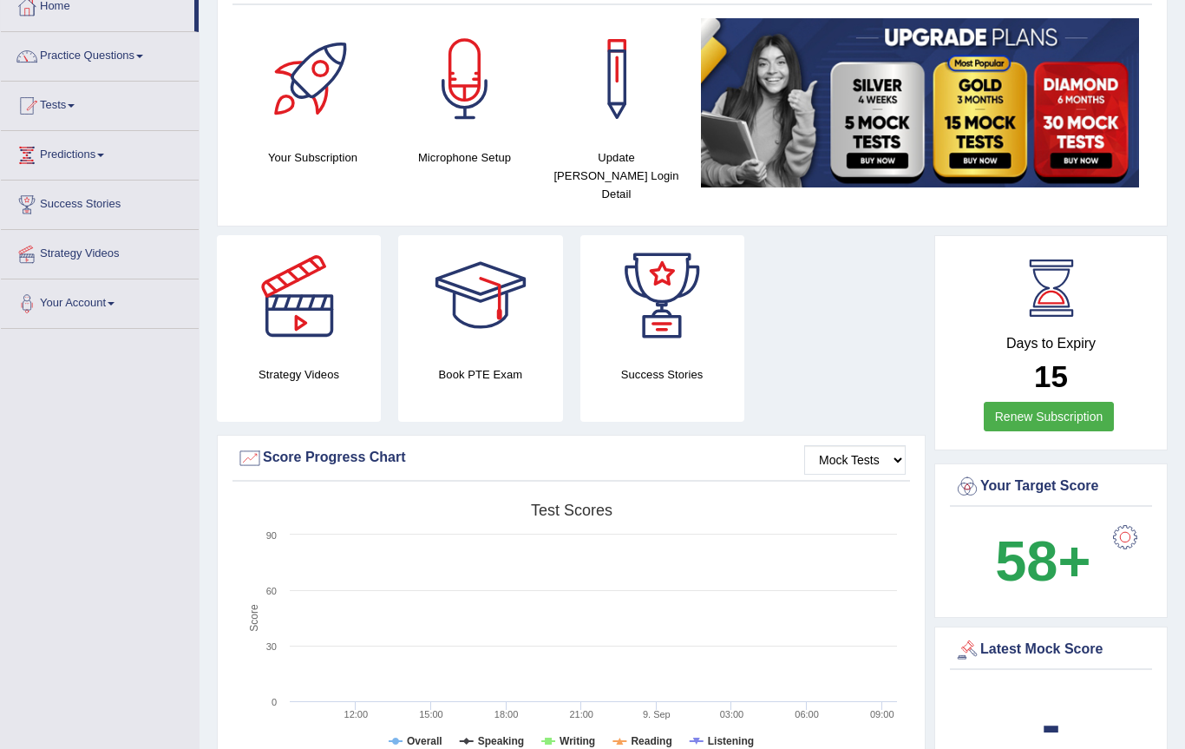
scroll to position [0, 0]
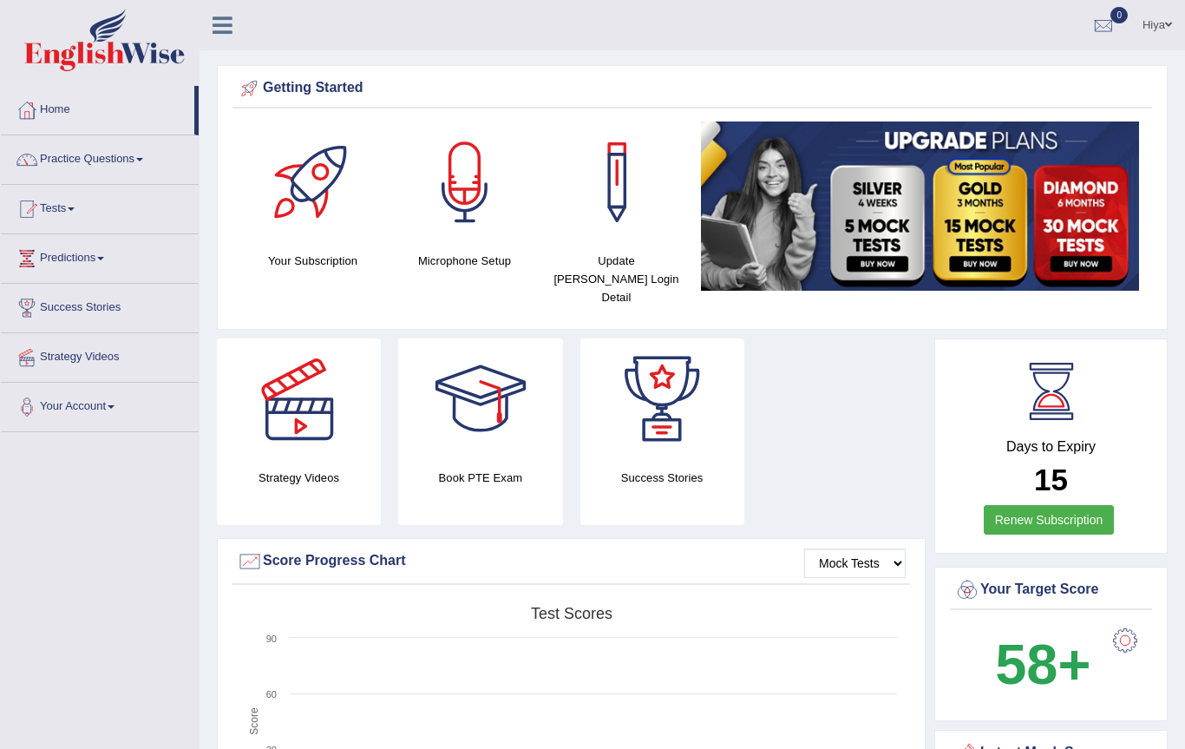
click at [76, 154] on link "Practice Questions" at bounding box center [100, 156] width 198 height 43
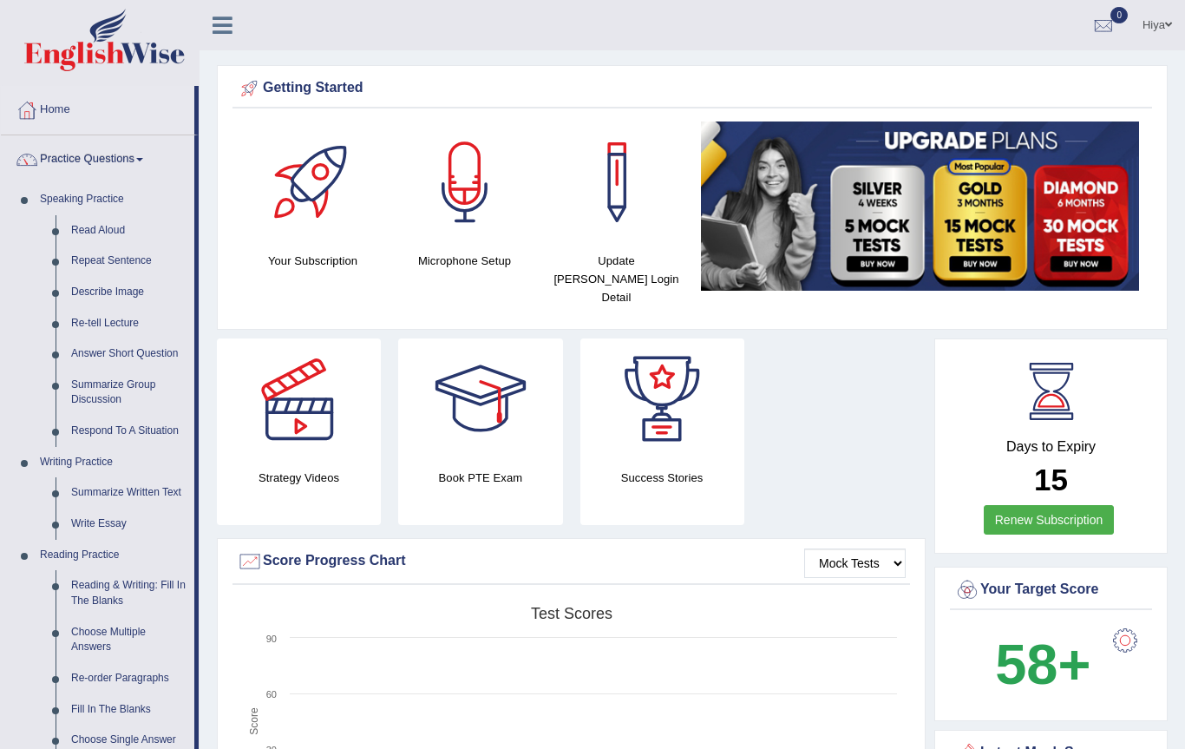
click at [135, 493] on div at bounding box center [592, 374] width 1185 height 749
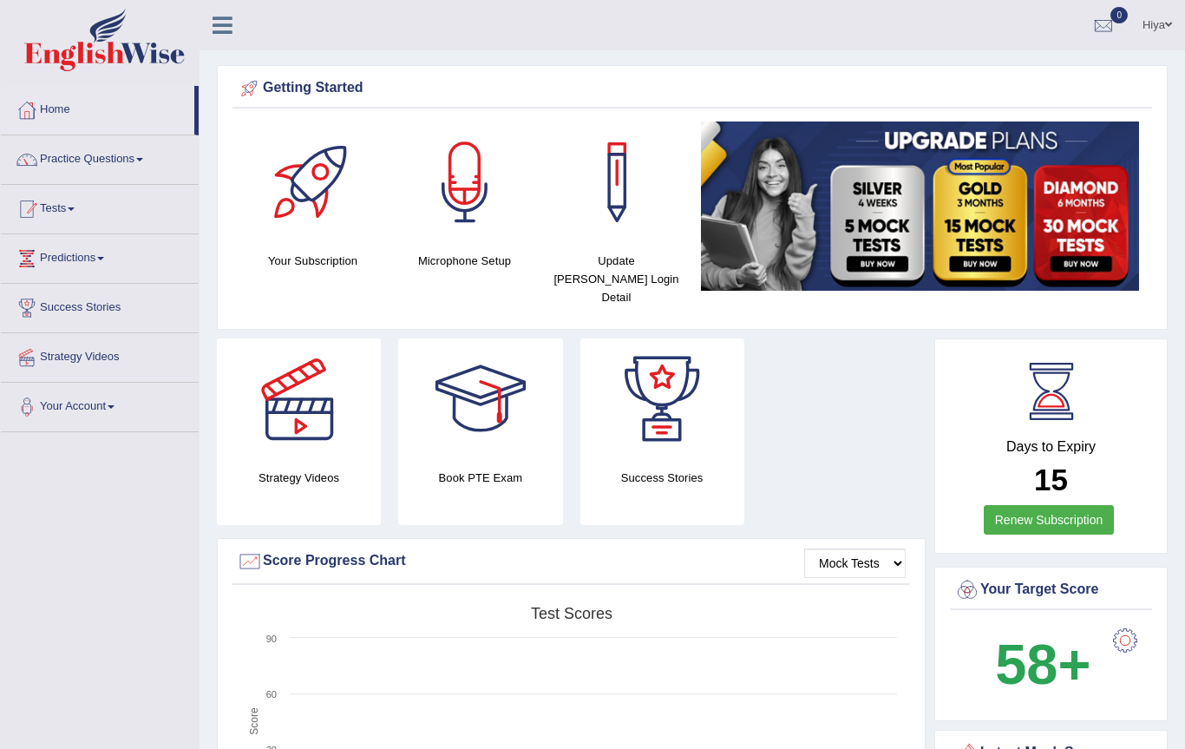
click at [47, 212] on link "Tests" at bounding box center [100, 206] width 198 height 43
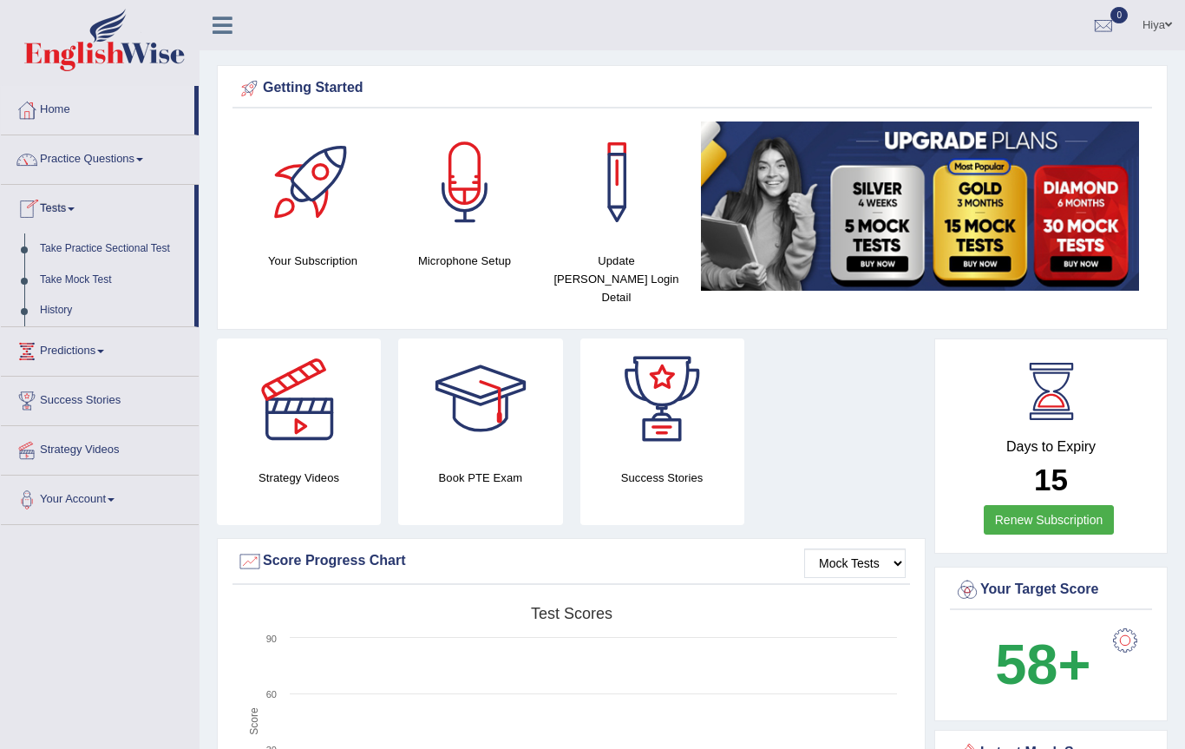
click at [53, 247] on div at bounding box center [592, 374] width 1185 height 749
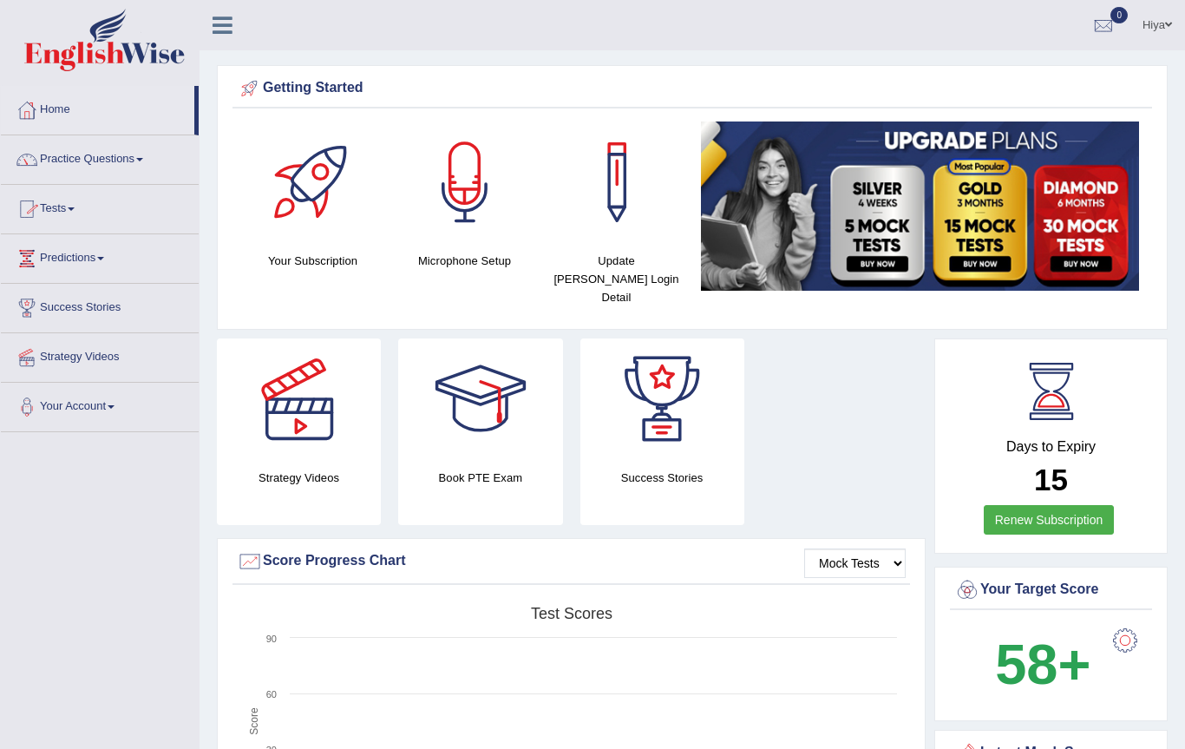
click at [92, 219] on link "Tests" at bounding box center [100, 206] width 198 height 43
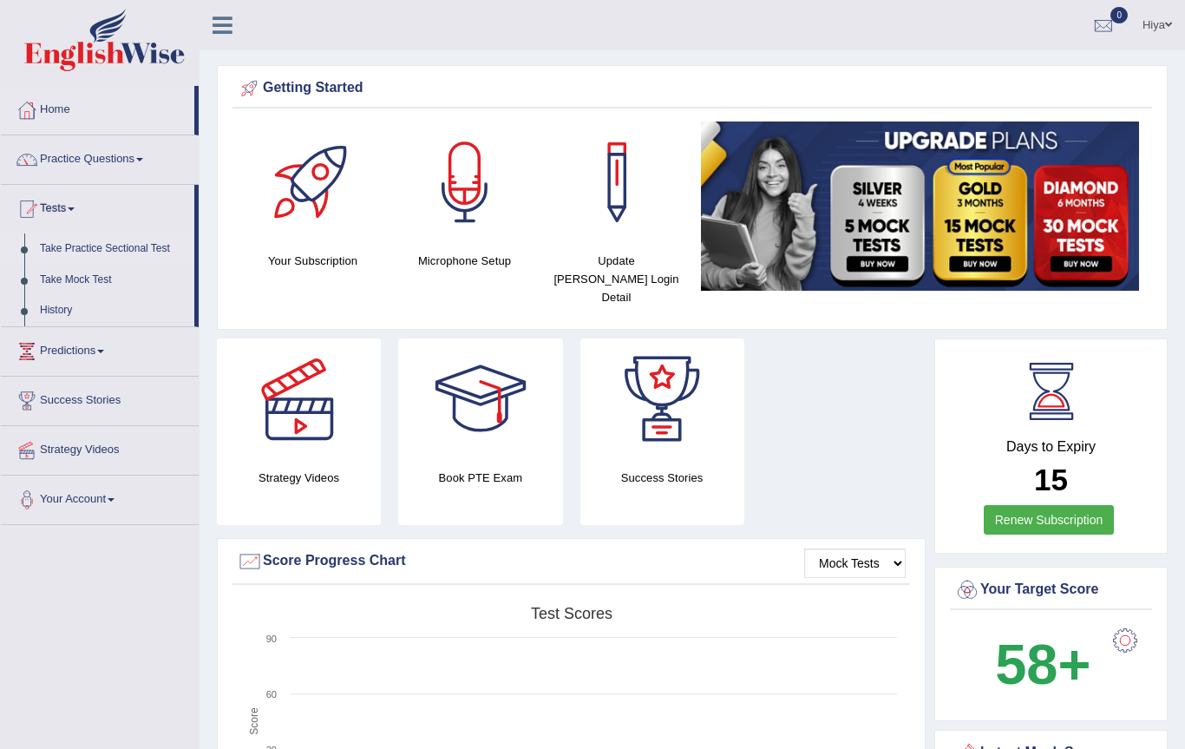
click at [93, 253] on div at bounding box center [592, 374] width 1185 height 749
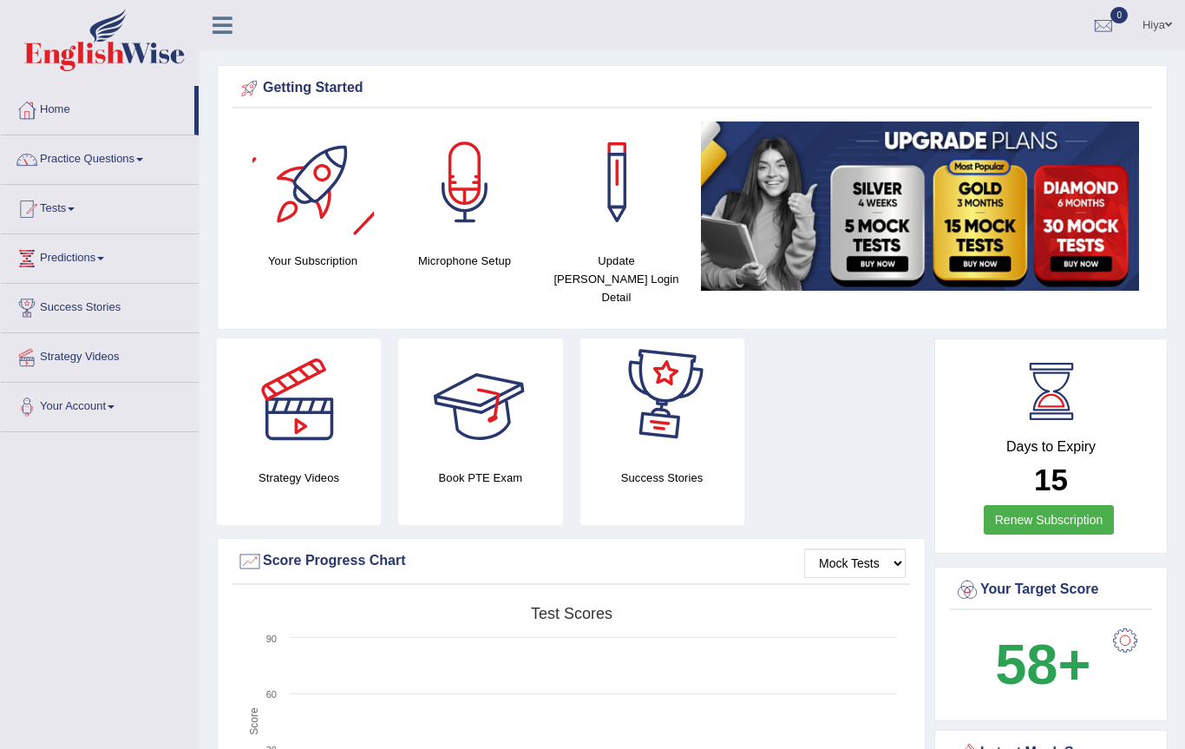
click at [294, 214] on div at bounding box center [312, 181] width 121 height 121
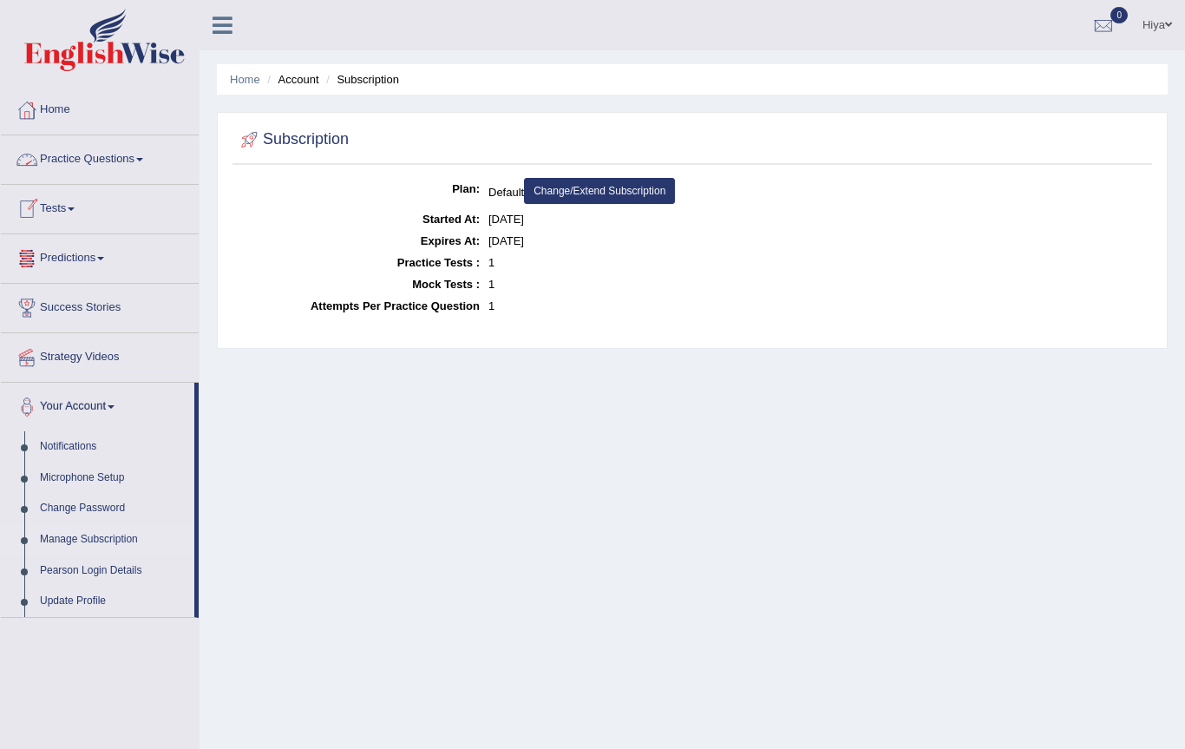
click at [67, 160] on link "Practice Questions" at bounding box center [100, 156] width 198 height 43
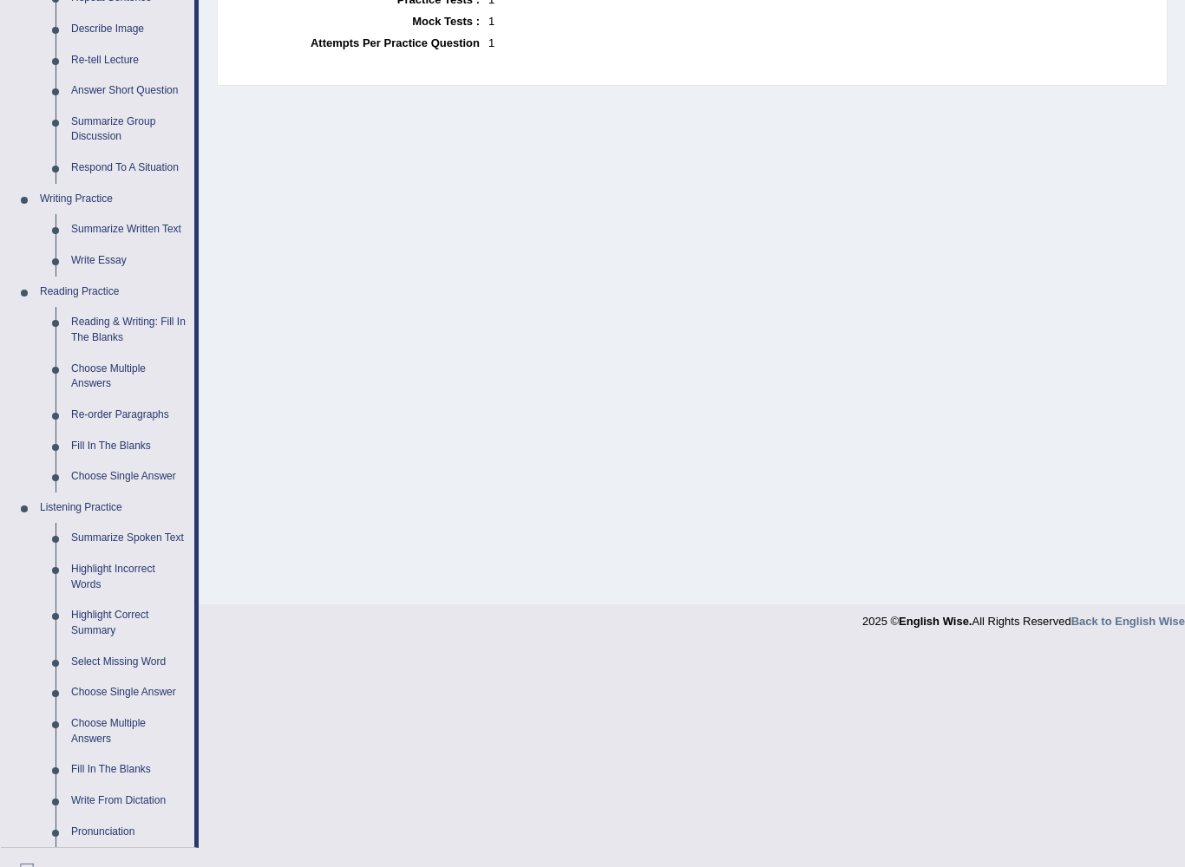
scroll to position [264, 0]
click at [81, 408] on div at bounding box center [592, 433] width 1185 height 867
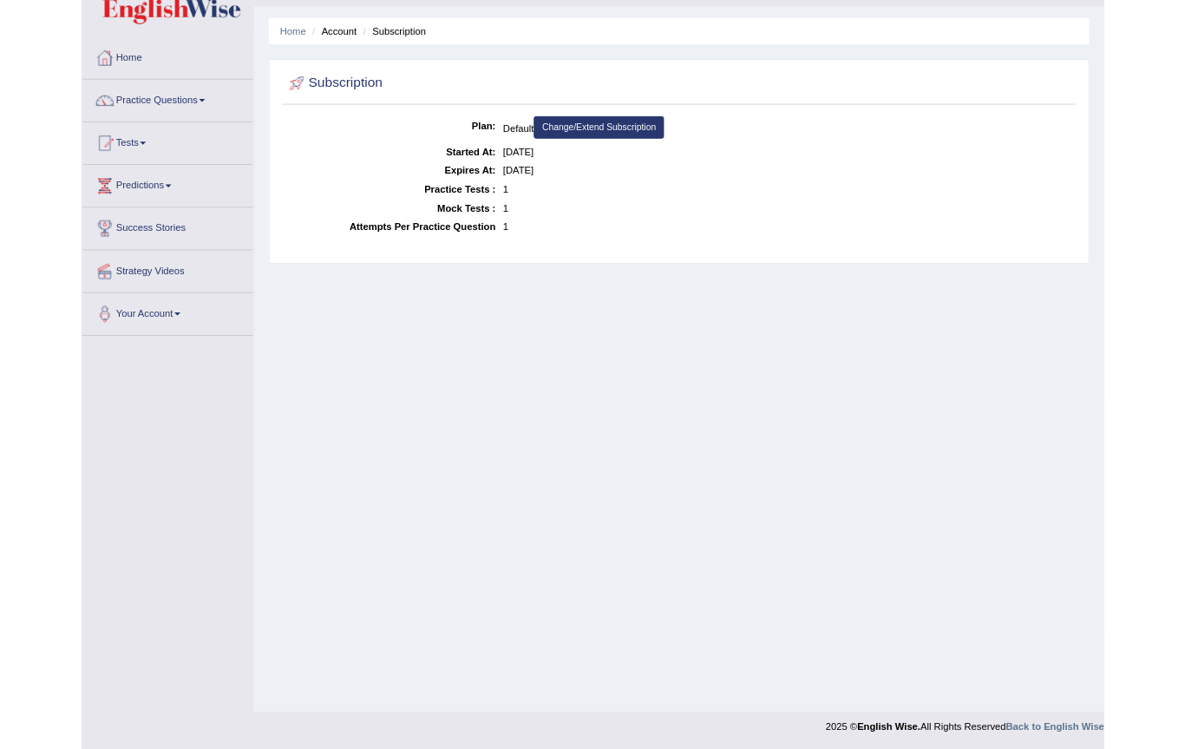
scroll to position [0, 0]
